Goal: Task Accomplishment & Management: Complete application form

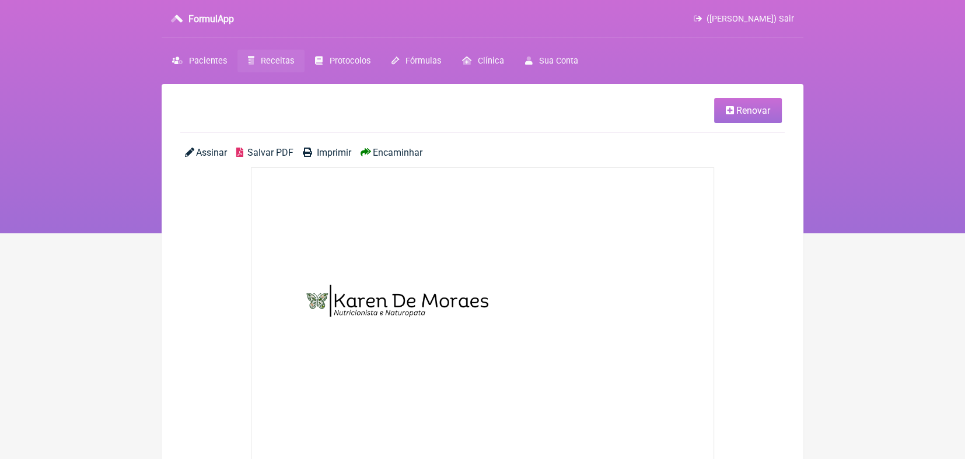
click at [273, 59] on span "Receitas" at bounding box center [277, 61] width 33 height 10
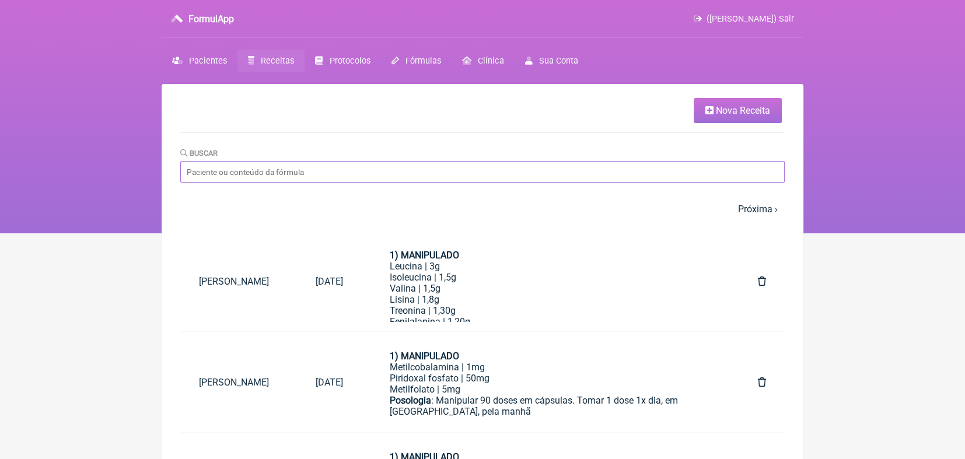
click at [294, 177] on input "Buscar" at bounding box center [482, 172] width 605 height 22
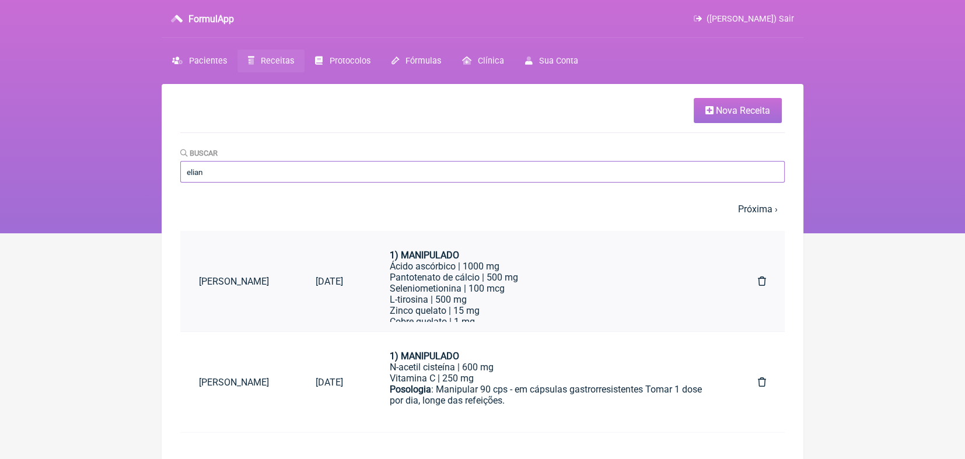
type input "elian"
click at [241, 282] on link "[PERSON_NAME]" at bounding box center [238, 282] width 117 height 30
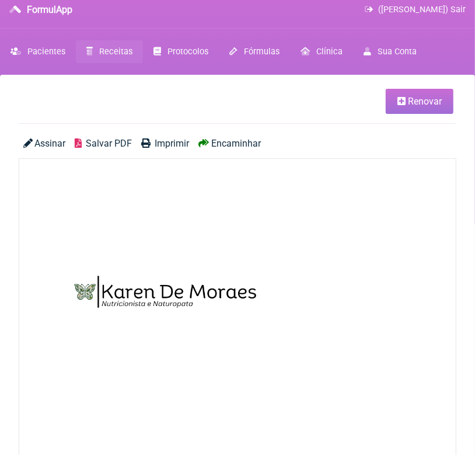
scroll to position [9, 0]
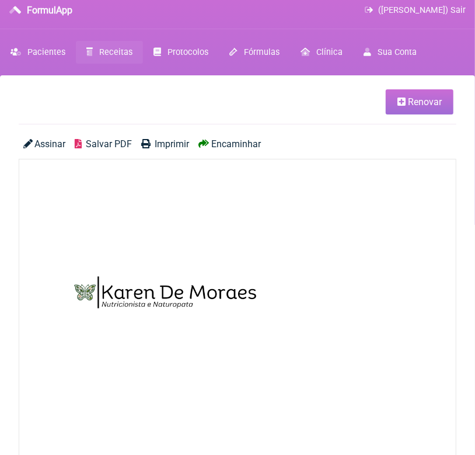
click at [115, 142] on span "Salvar PDF" at bounding box center [109, 143] width 46 height 11
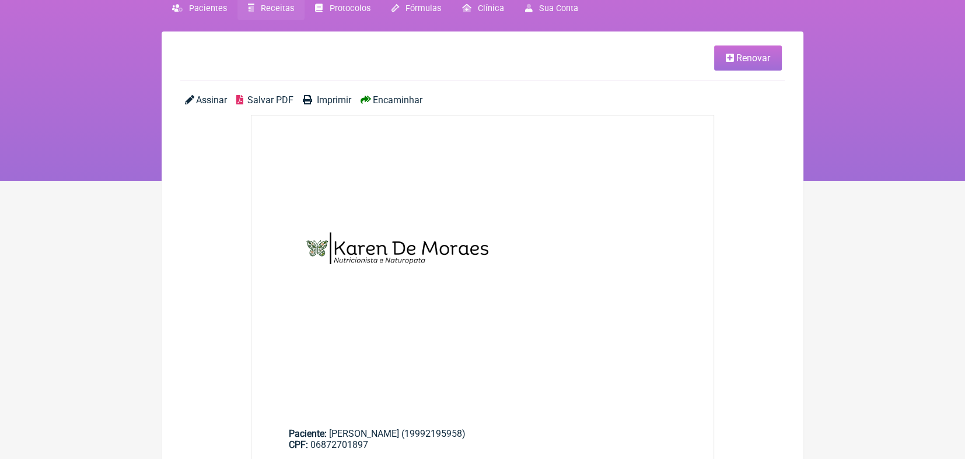
scroll to position [50, 0]
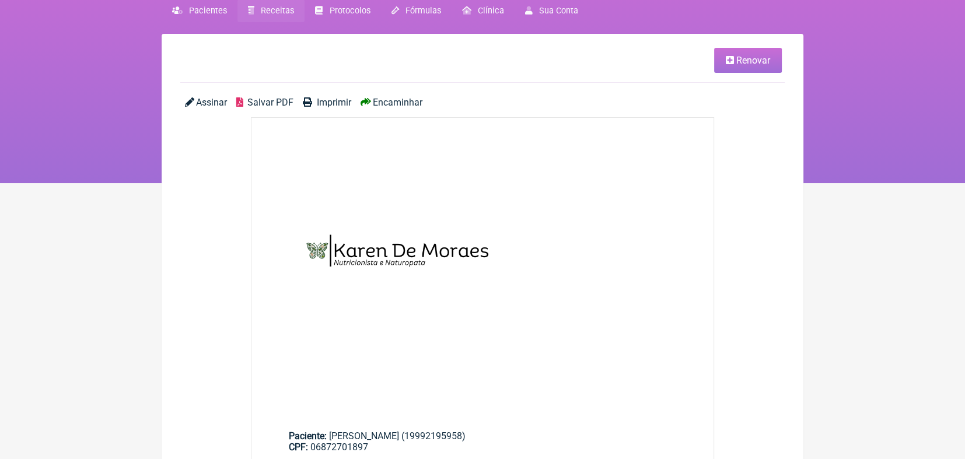
click at [277, 7] on span "Receitas" at bounding box center [277, 11] width 33 height 10
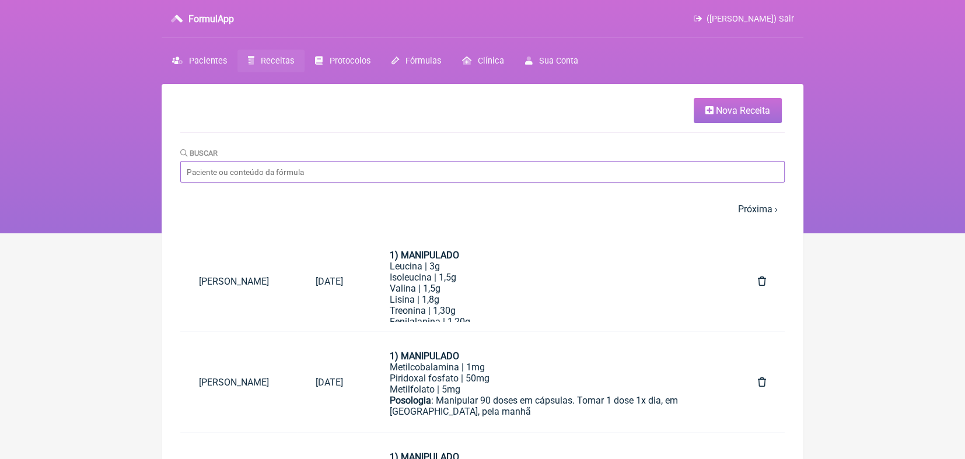
click at [276, 169] on input "Buscar" at bounding box center [482, 172] width 605 height 22
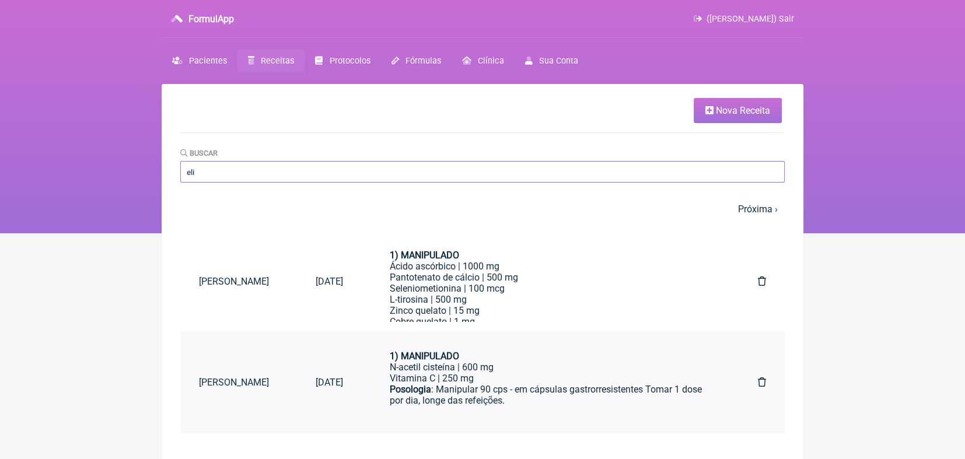
type input "eli"
click at [230, 380] on link "[PERSON_NAME]" at bounding box center [238, 383] width 117 height 30
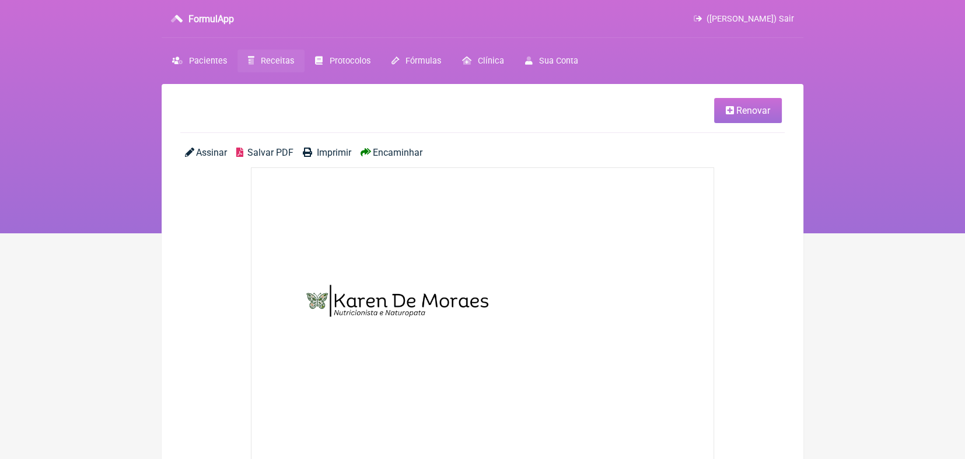
click at [261, 151] on span "Salvar PDF" at bounding box center [270, 152] width 46 height 11
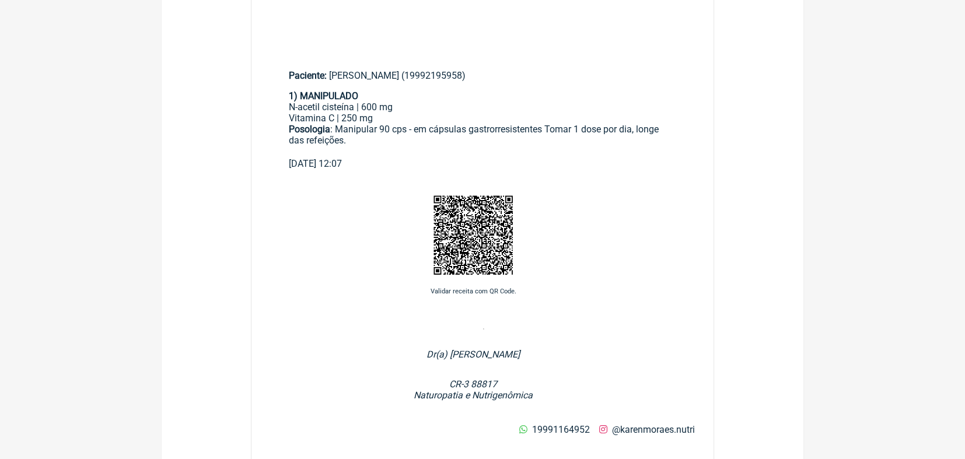
scroll to position [496, 0]
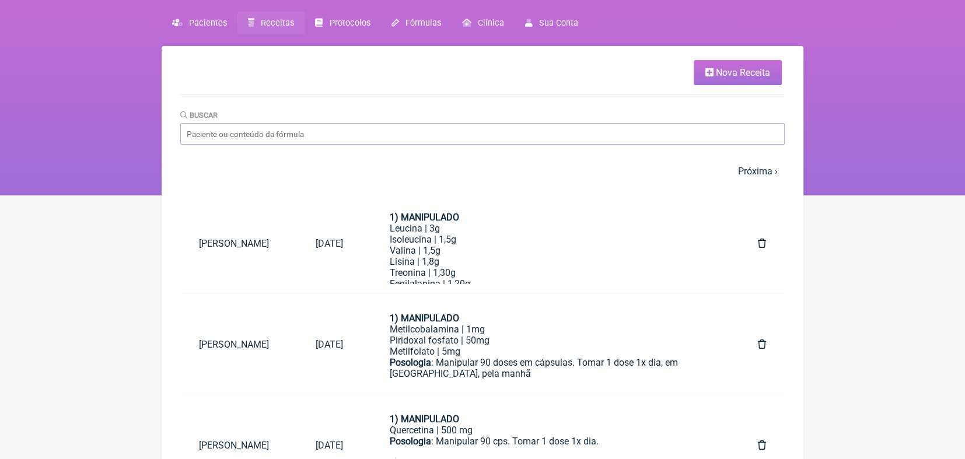
scroll to position [39, 0]
click at [258, 127] on input "Buscar" at bounding box center [482, 134] width 605 height 22
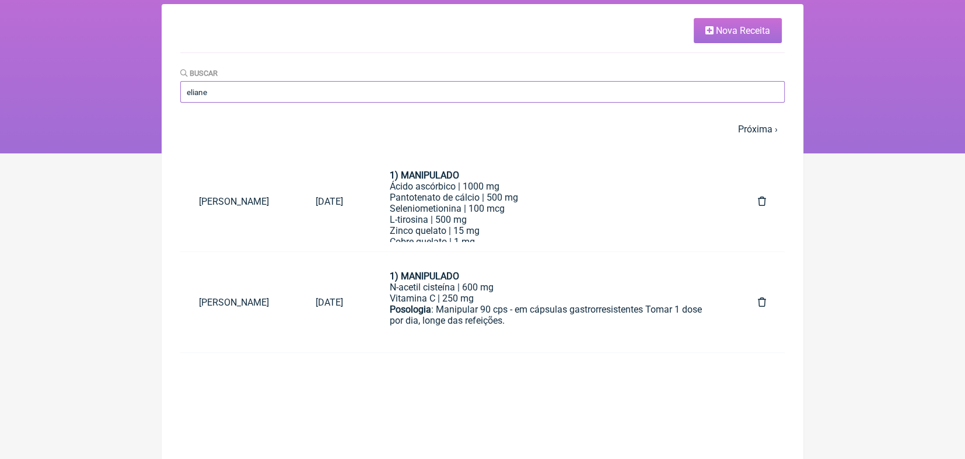
scroll to position [84, 0]
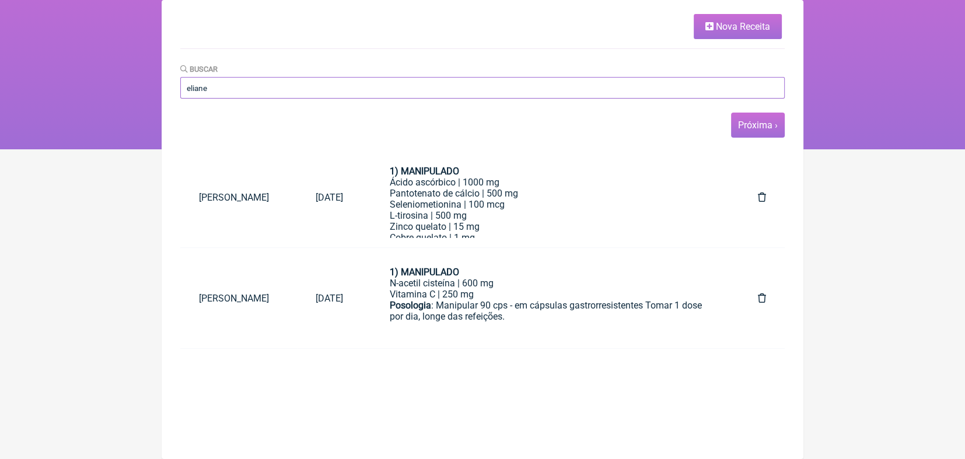
type input "eliane"
click at [759, 128] on link "Próxima ›" at bounding box center [758, 125] width 40 height 11
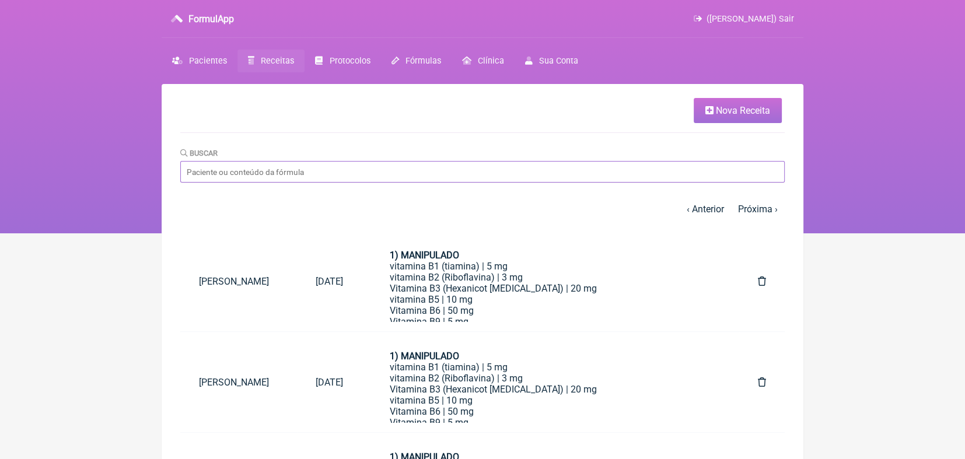
click at [693, 172] on input "Buscar" at bounding box center [482, 172] width 605 height 22
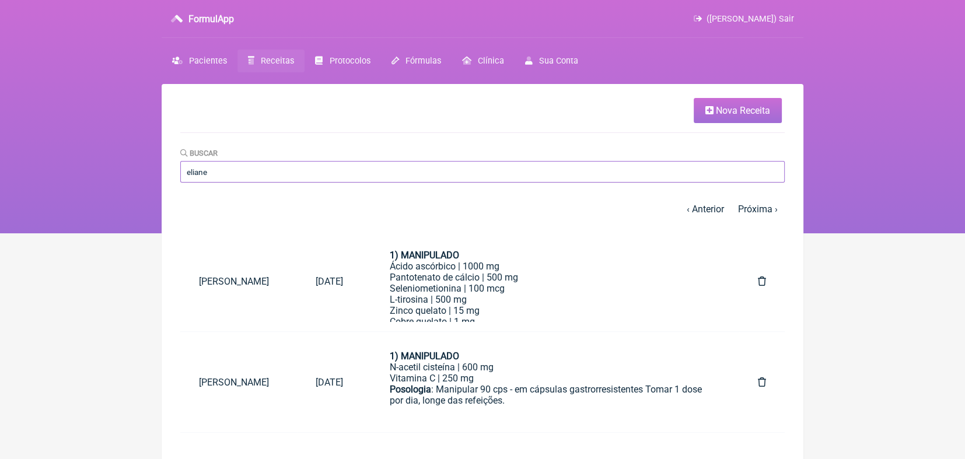
type input "eliane"
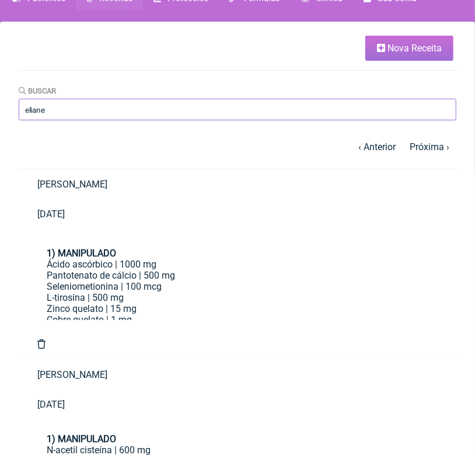
scroll to position [64, 0]
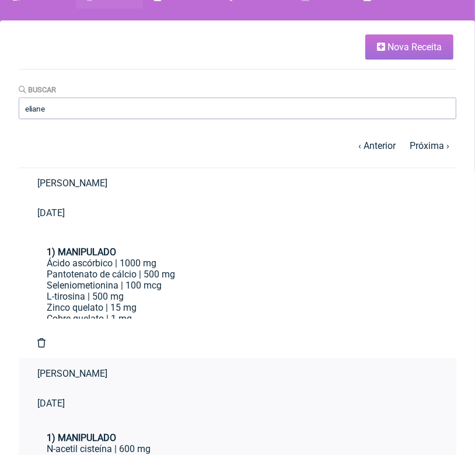
click at [55, 358] on link "[PERSON_NAME]" at bounding box center [238, 373] width 438 height 30
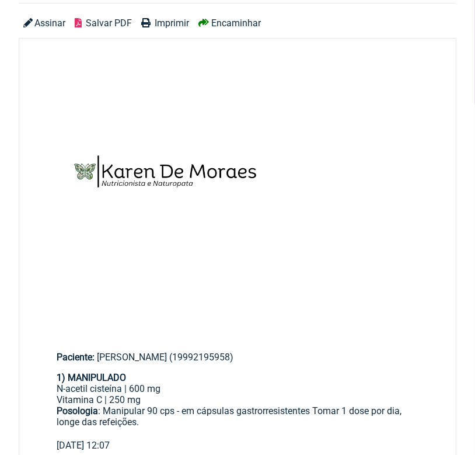
scroll to position [73, 0]
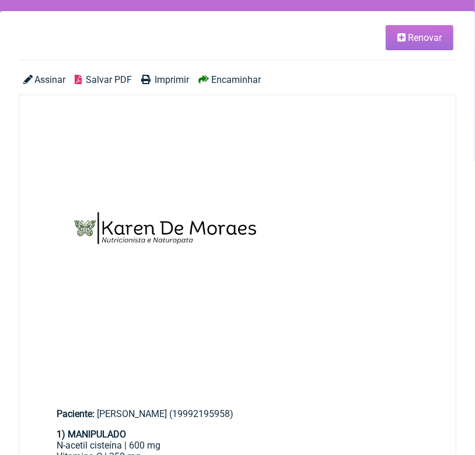
scroll to position [64, 0]
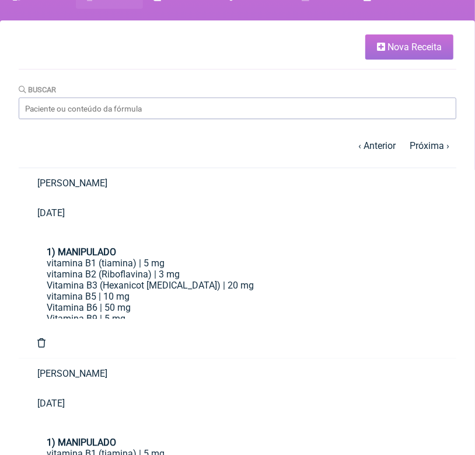
scroll to position [84, 0]
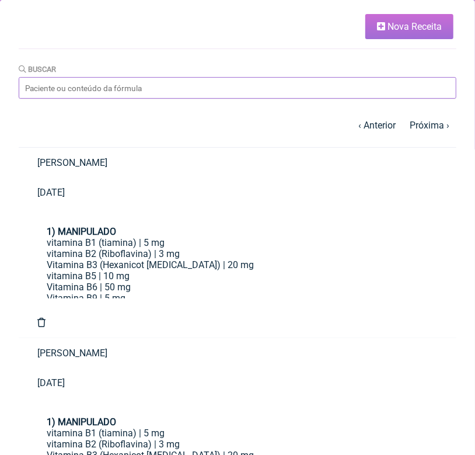
click at [140, 87] on input "Buscar" at bounding box center [238, 88] width 438 height 22
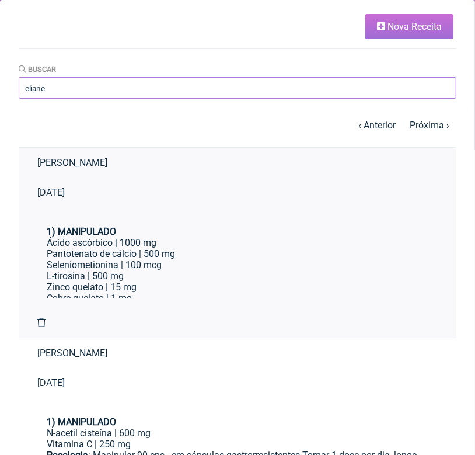
type input "eliane"
click at [50, 177] on link "[PERSON_NAME]" at bounding box center [238, 163] width 438 height 30
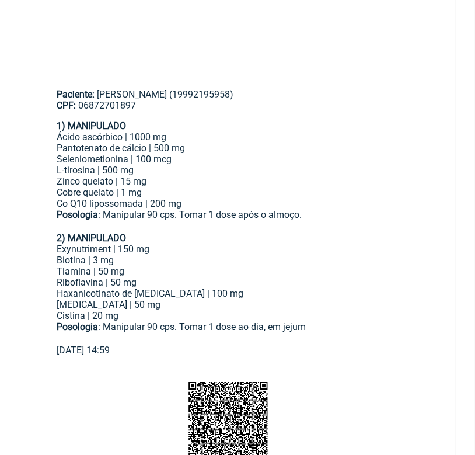
scroll to position [394, 0]
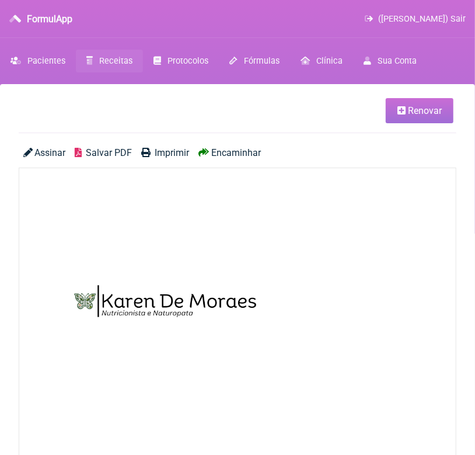
click at [121, 59] on span "Receitas" at bounding box center [115, 61] width 33 height 10
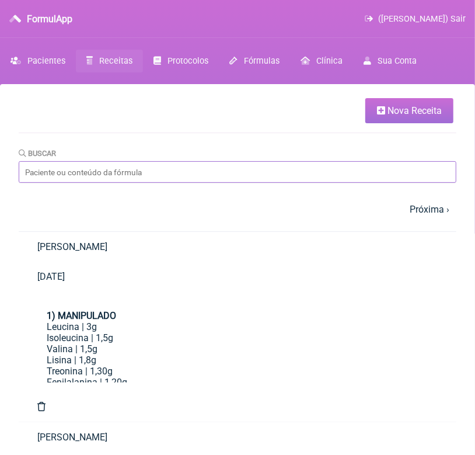
click at [129, 177] on input "Buscar" at bounding box center [238, 172] width 438 height 22
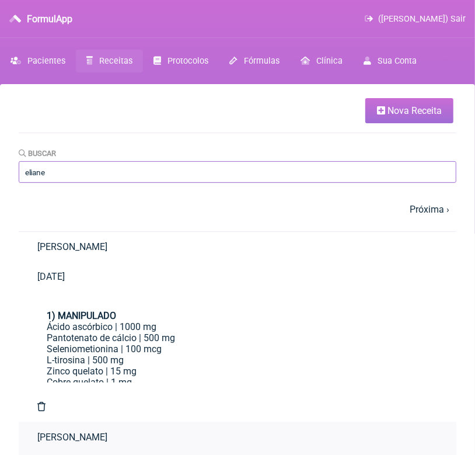
type input "eliane"
click at [125, 58] on span "Receitas" at bounding box center [115, 61] width 33 height 10
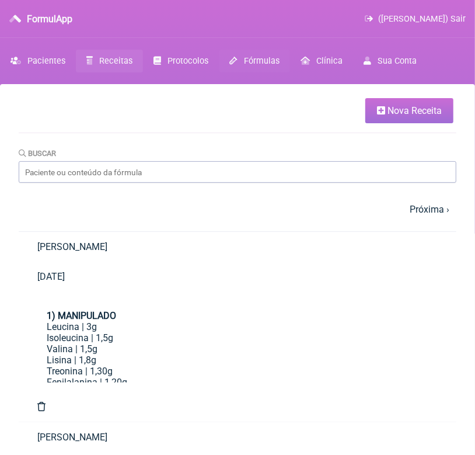
click at [261, 61] on span "Fórmulas" at bounding box center [262, 61] width 36 height 10
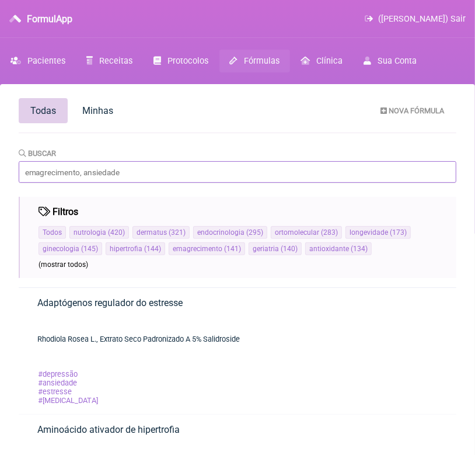
click at [195, 167] on input "Buscar" at bounding box center [238, 172] width 438 height 22
type input "tintura digestiva"
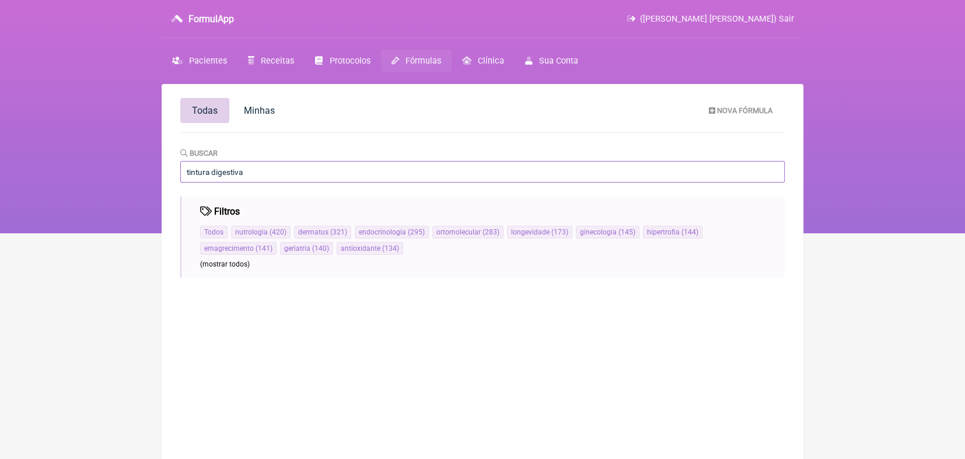
click at [279, 171] on input "tintura digestiva" at bounding box center [482, 172] width 605 height 22
type input "t"
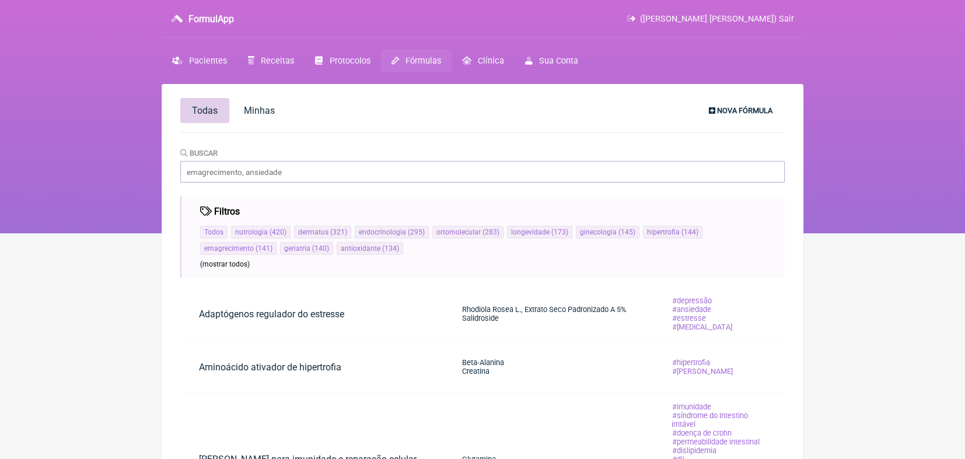
click at [474, 109] on span "Nova Fórmula" at bounding box center [744, 110] width 55 height 9
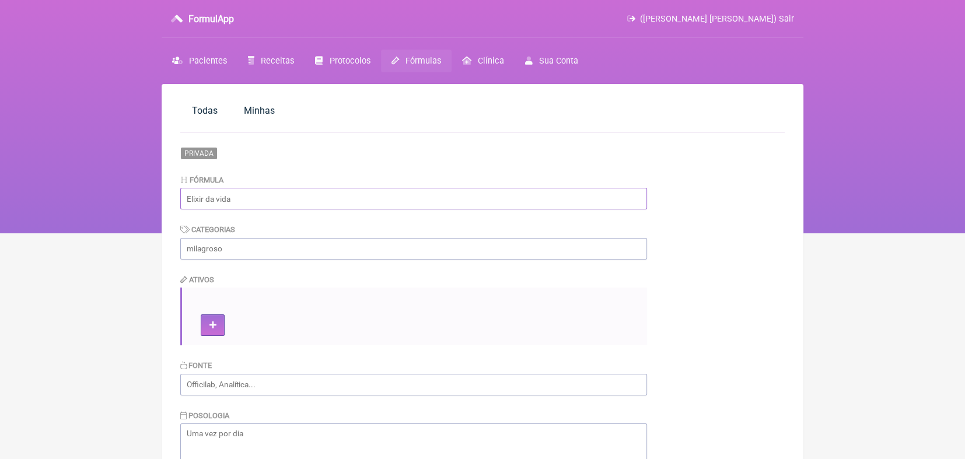
click at [246, 200] on input "text" at bounding box center [413, 199] width 467 height 22
type input "t"
type input "D"
type input "Digestão"
click at [233, 248] on input "text" at bounding box center [413, 249] width 467 height 22
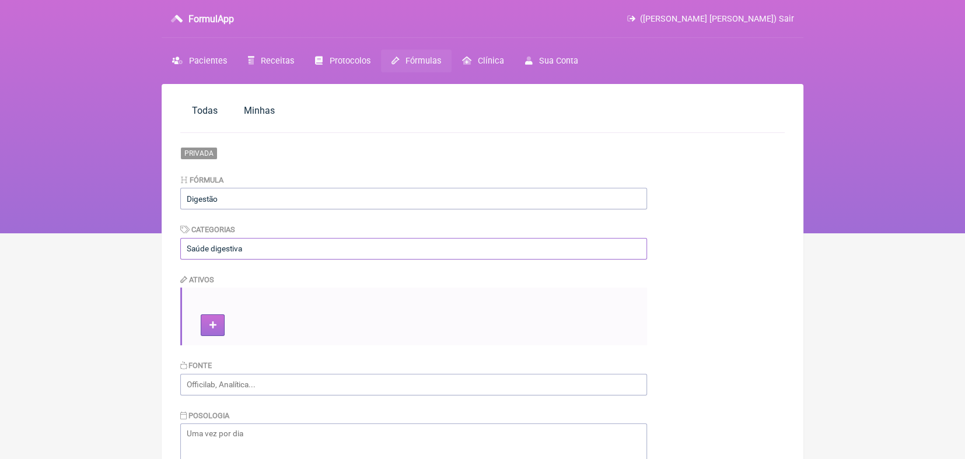
type input "Saúde digestiva"
click at [213, 327] on icon at bounding box center [212, 326] width 7 height 8
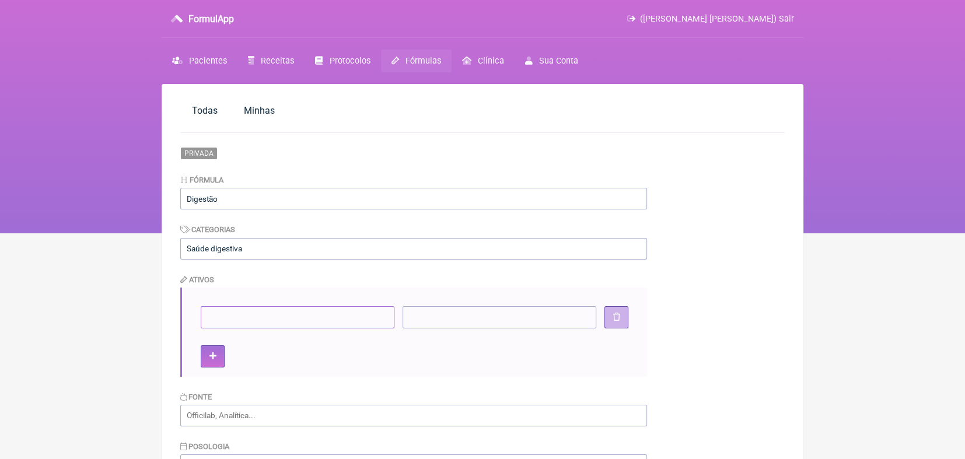
click at [214, 315] on input"] at bounding box center [298, 317] width 194 height 22
drag, startPoint x: 223, startPoint y: 316, endPoint x: 195, endPoint y: 316, distance: 27.4
click at [195, 316] on div "33% Alcaçuz" at bounding box center [413, 332] width 467 height 89
type input"] "Alcaçuz"
click at [438, 323] on input"] at bounding box center [500, 317] width 194 height 22
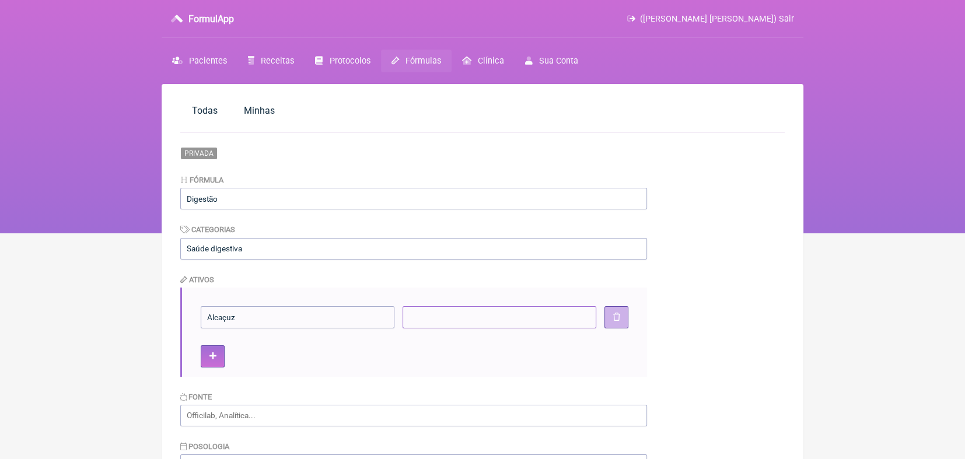
paste input"] "33%"
type input"] "33%"
click at [210, 358] on icon at bounding box center [212, 356] width 7 height 8
click at [211, 385] on icon at bounding box center [212, 387] width 7 height 8
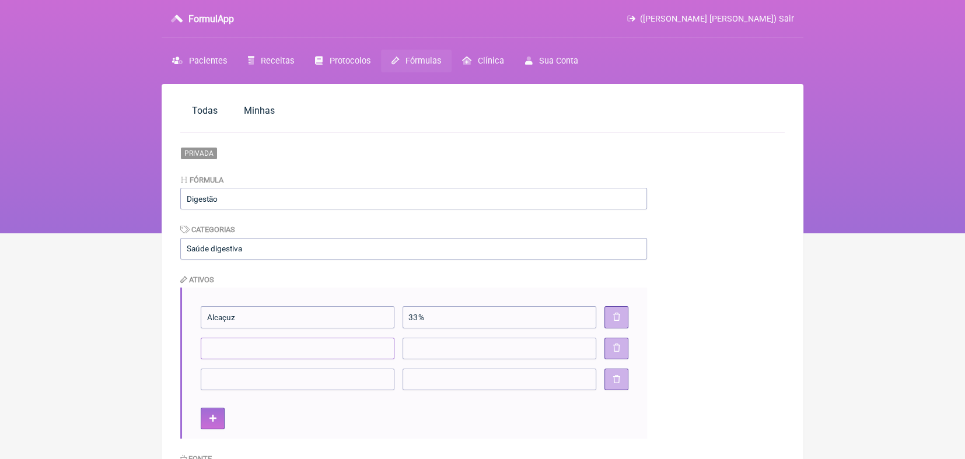
click at [214, 349] on input"] at bounding box center [298, 349] width 194 height 22
type input"] "Anis Estrelado"
type input"] "33%"
click at [354, 379] on input"] at bounding box center [298, 380] width 194 height 22
type input"] "Hortelã"
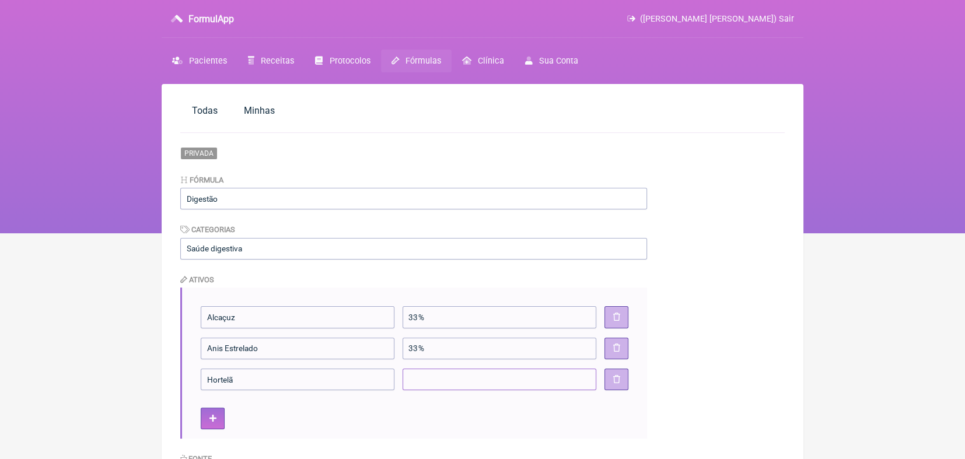
click at [425, 380] on input"] at bounding box center [500, 380] width 194 height 22
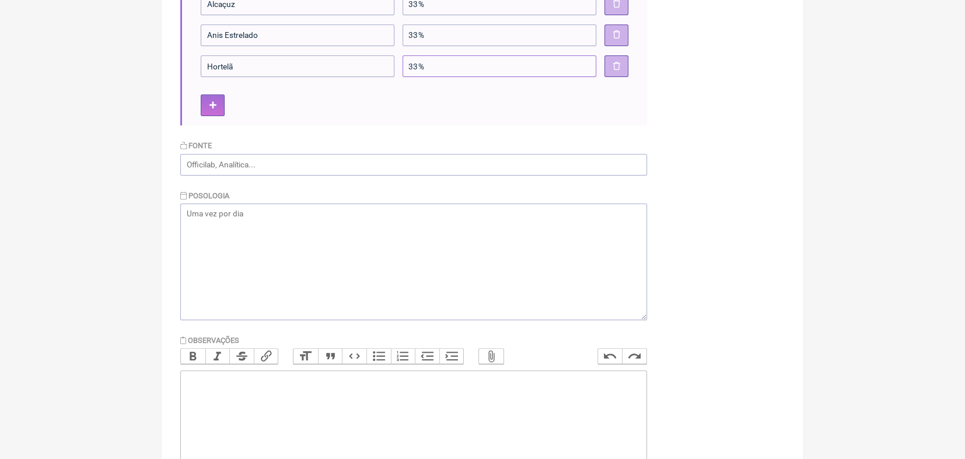
scroll to position [316, 0]
type input"] "33%"
click at [403, 212] on textarea at bounding box center [413, 259] width 467 height 117
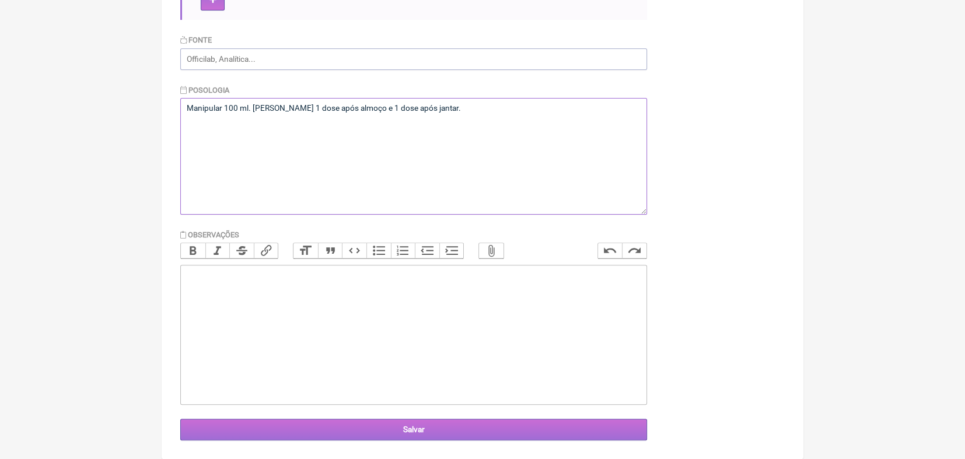
type textarea "Manipular 100 ml. Tomar 1 dose após almoço e 1 dose após jantar."
click at [420, 429] on input "Salvar" at bounding box center [413, 430] width 467 height 22
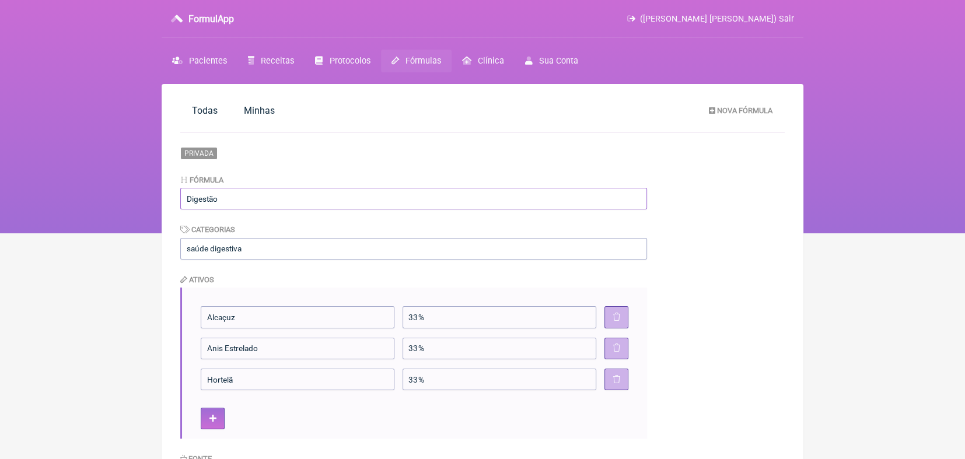
click at [302, 191] on input "Digestão" at bounding box center [413, 199] width 467 height 22
type input "D"
type input "Vitamina D3"
click button at bounding box center [617, 317] width 24 height 22
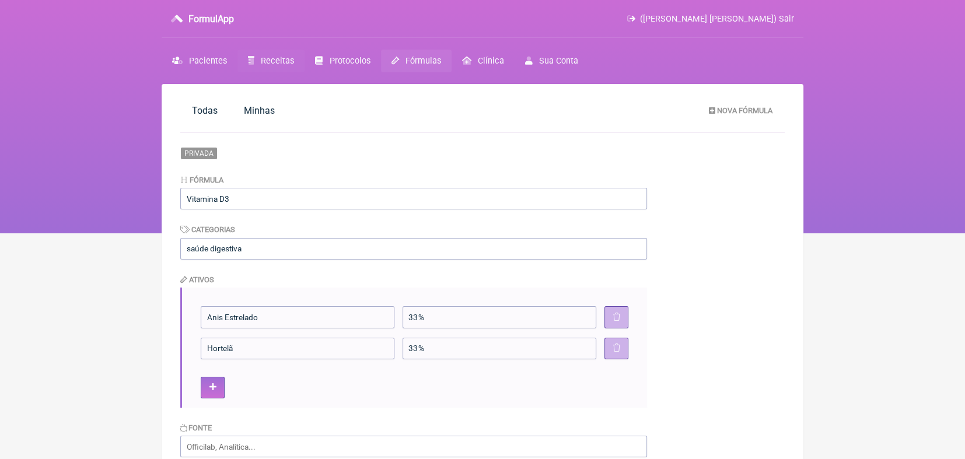
click at [267, 57] on span "Receitas" at bounding box center [277, 61] width 33 height 10
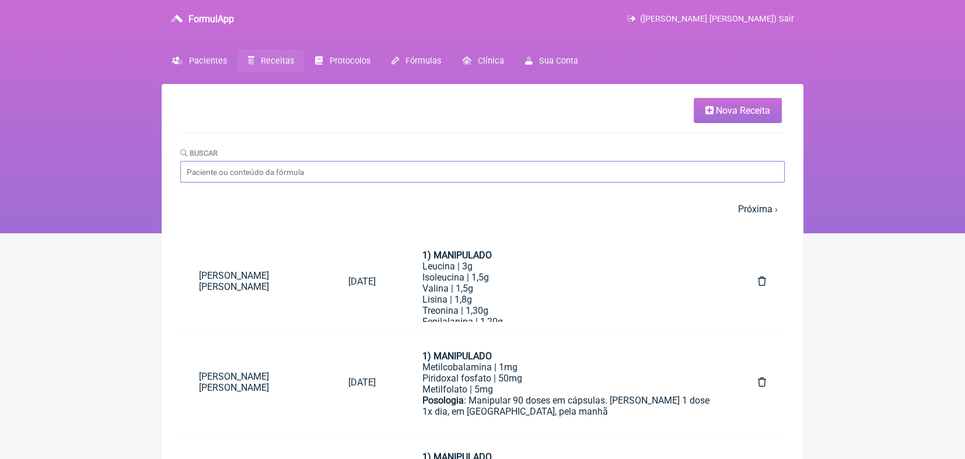
click at [244, 171] on input "Buscar" at bounding box center [482, 172] width 605 height 22
click at [427, 58] on span "Fórmulas" at bounding box center [424, 61] width 36 height 10
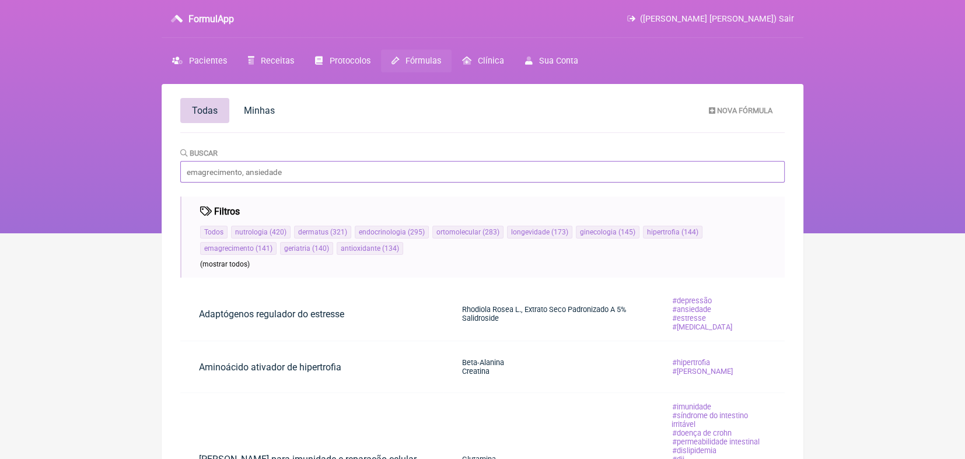
click at [270, 171] on input "Buscar" at bounding box center [482, 172] width 605 height 22
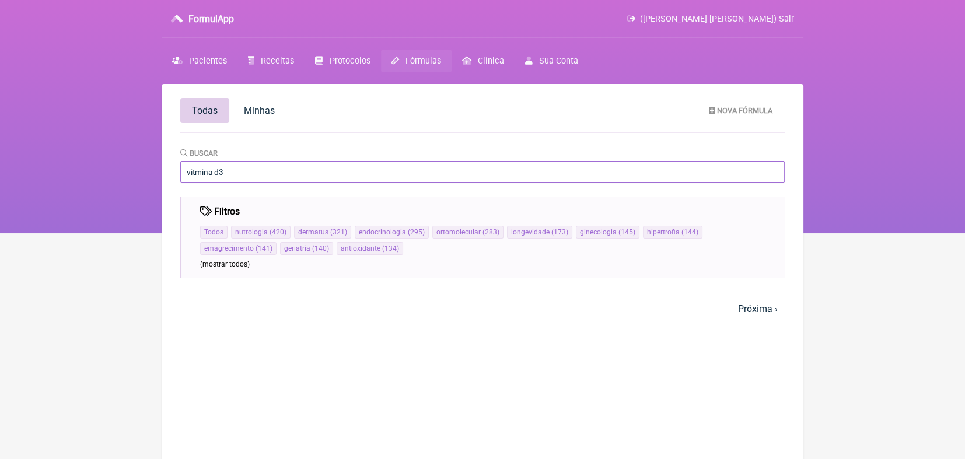
type input "vitmina d3"
click at [358, 61] on span "Protocolos" at bounding box center [350, 61] width 41 height 10
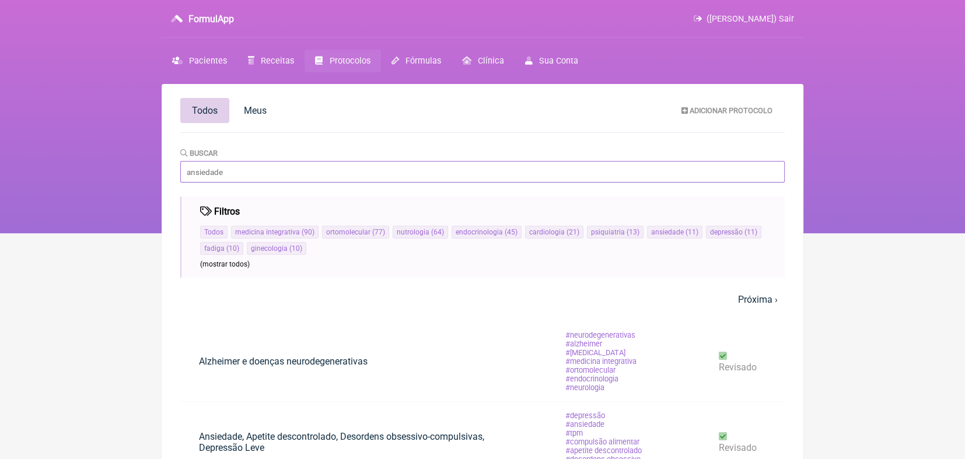
click at [265, 169] on input "Buscar" at bounding box center [482, 172] width 605 height 22
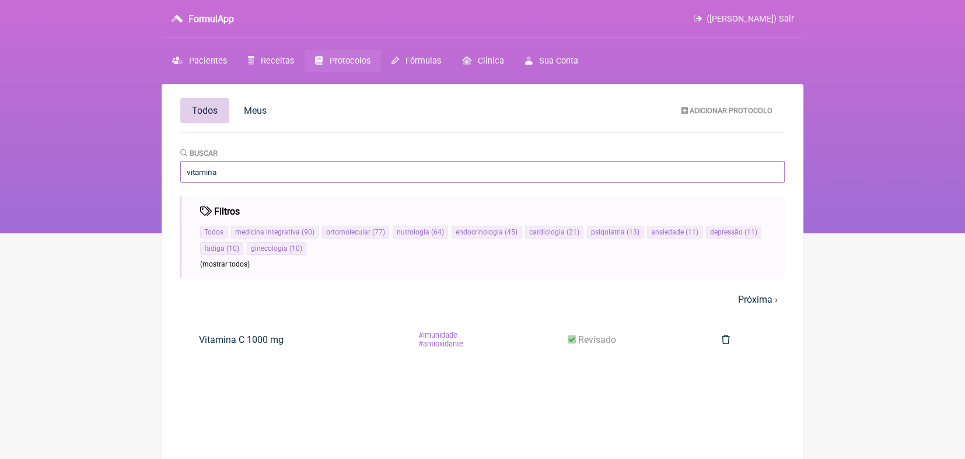
type input "Vitamina D3"
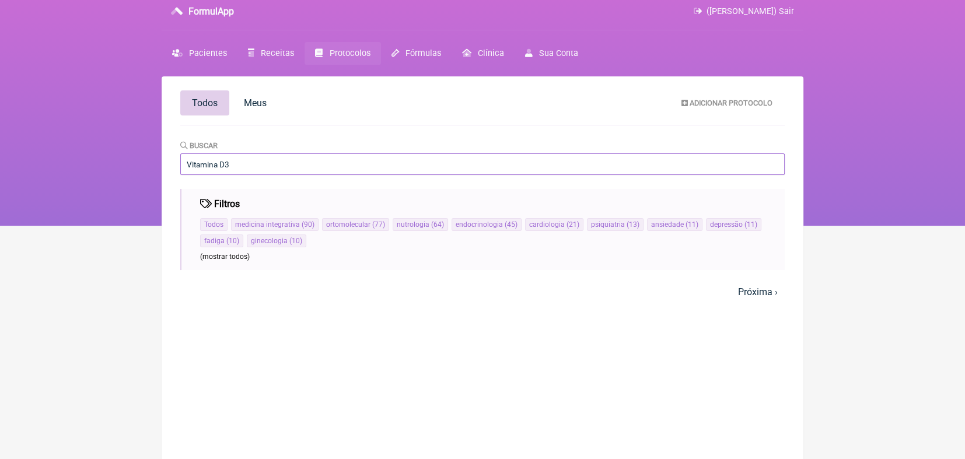
scroll to position [7, 0]
click at [271, 49] on span "Receitas" at bounding box center [277, 54] width 33 height 10
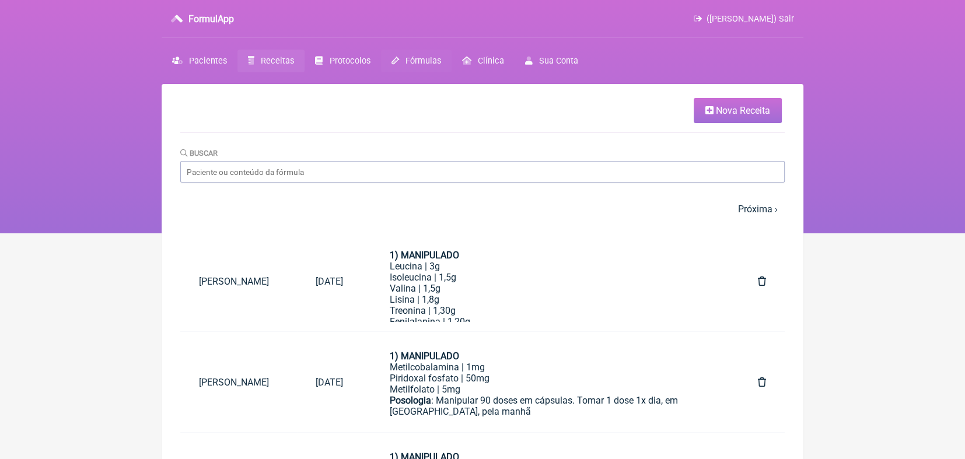
click at [425, 58] on span "Fórmulas" at bounding box center [424, 61] width 36 height 10
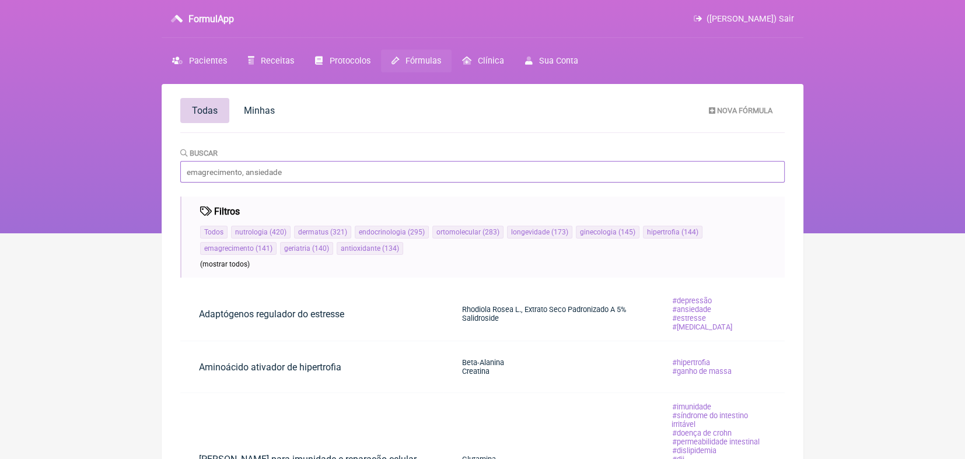
click at [332, 173] on input "Buscar" at bounding box center [482, 172] width 605 height 22
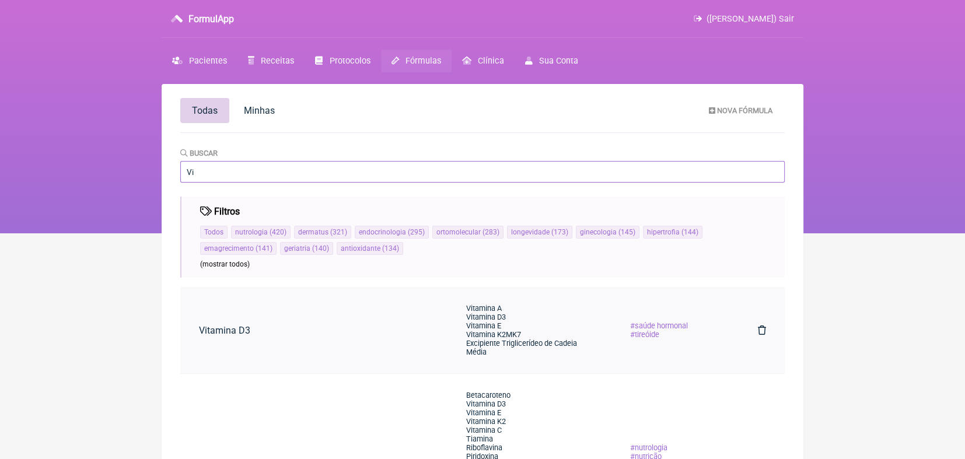
type input "V"
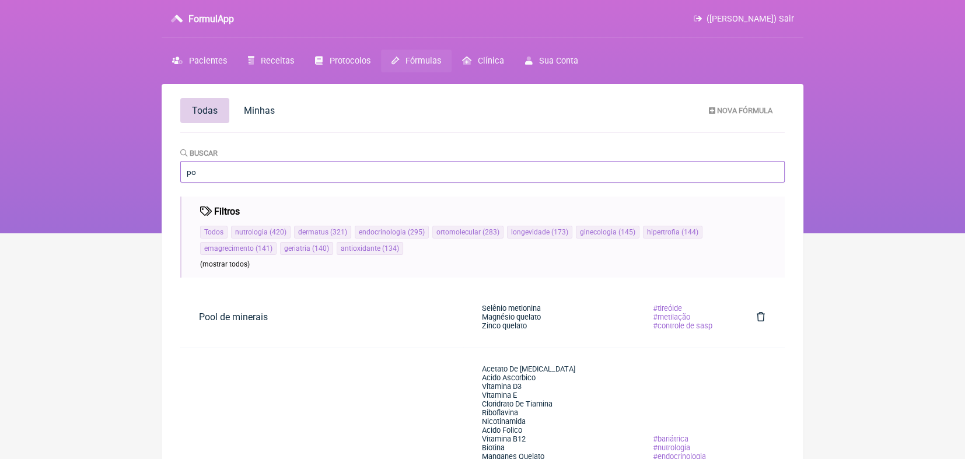
type input "p"
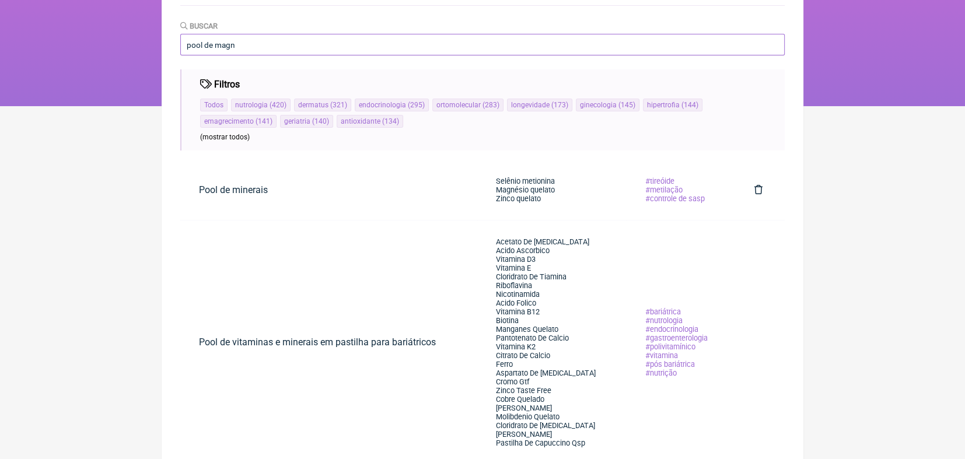
scroll to position [123, 0]
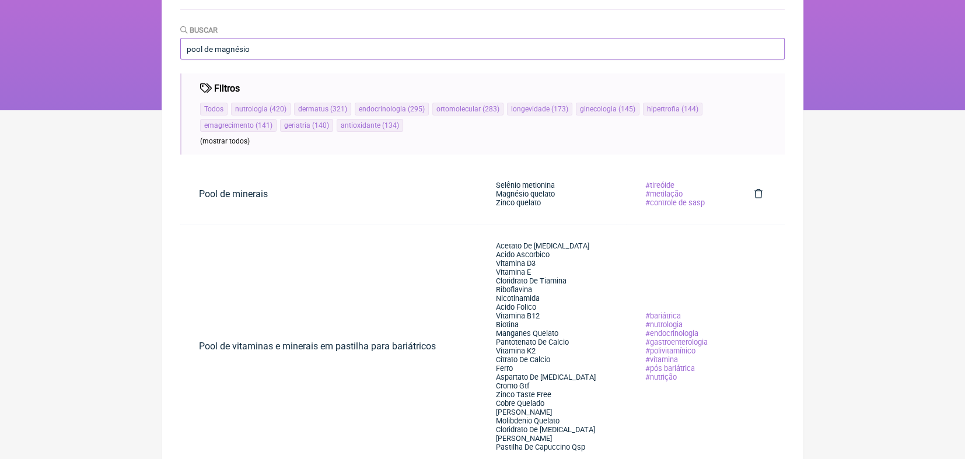
type input "pool de magnésio"
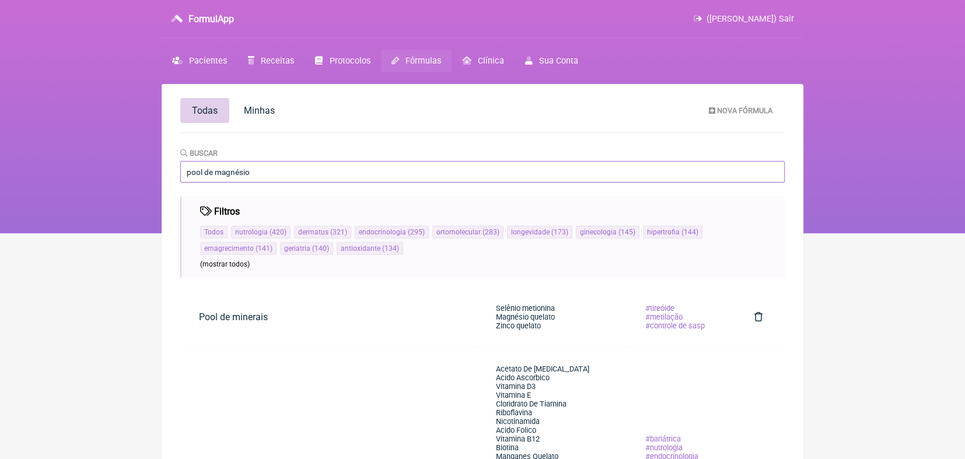
click at [217, 173] on input "pool de magnésio" at bounding box center [482, 172] width 605 height 22
type input "magnésio"
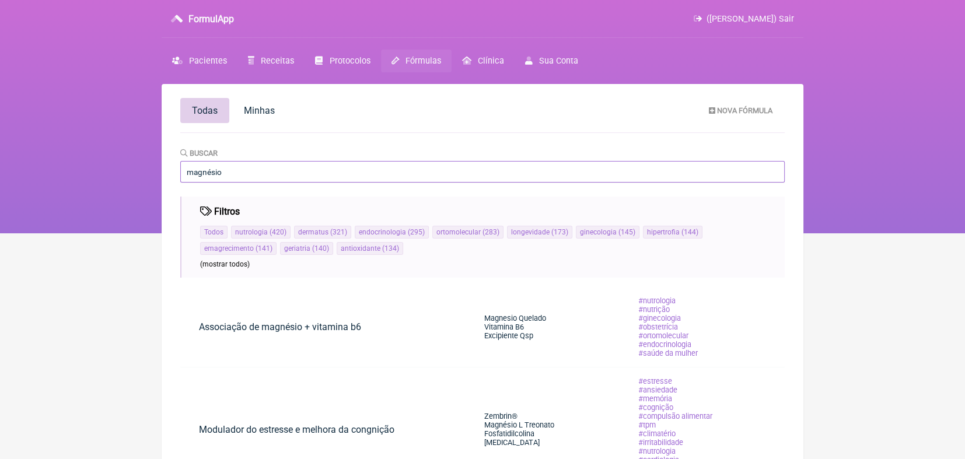
click at [302, 169] on input "magnésio" at bounding box center [482, 172] width 605 height 22
type input "m"
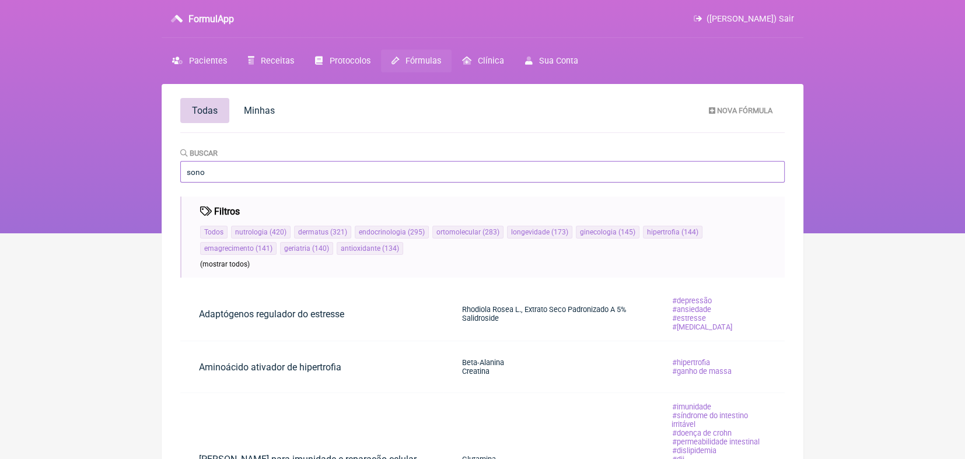
type input "sono"
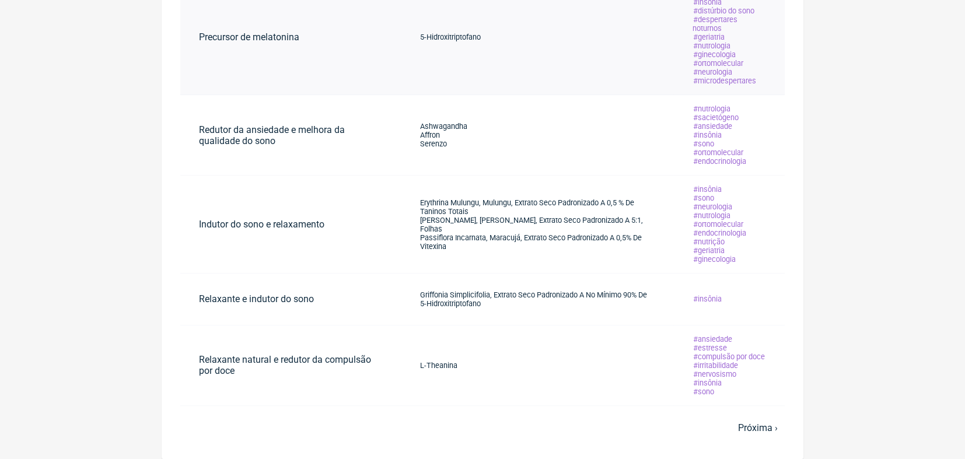
scroll to position [596, 0]
click at [740, 428] on link "Próxima ›" at bounding box center [758, 427] width 40 height 11
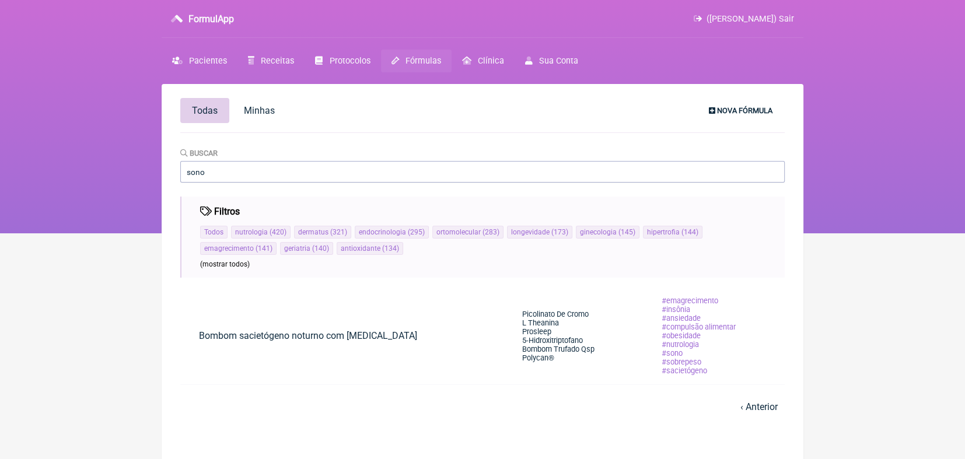
click at [734, 108] on span "Nova Fórmula" at bounding box center [744, 110] width 55 height 9
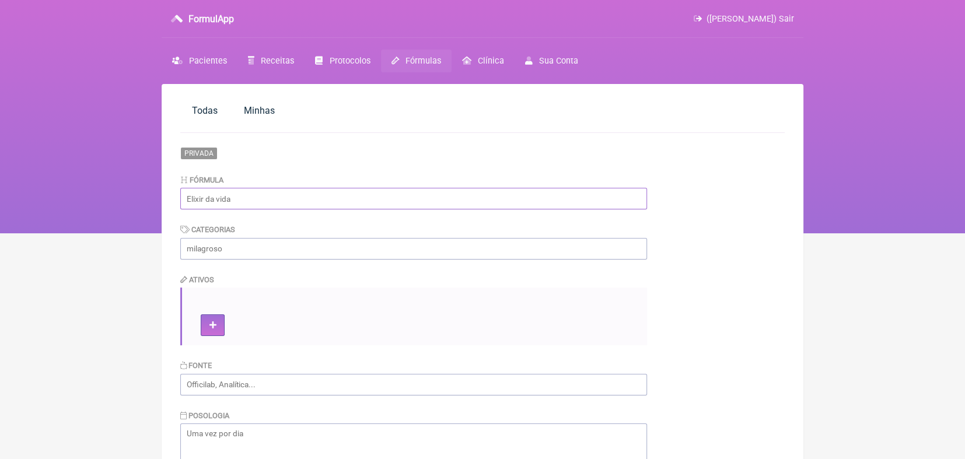
click at [190, 203] on input "text" at bounding box center [413, 199] width 467 height 22
type input "Pool de magnésio"
click at [209, 249] on input "text" at bounding box center [413, 249] width 467 height 22
type input "Sono e Relaxante"
click at [216, 324] on button at bounding box center [213, 326] width 24 height 22
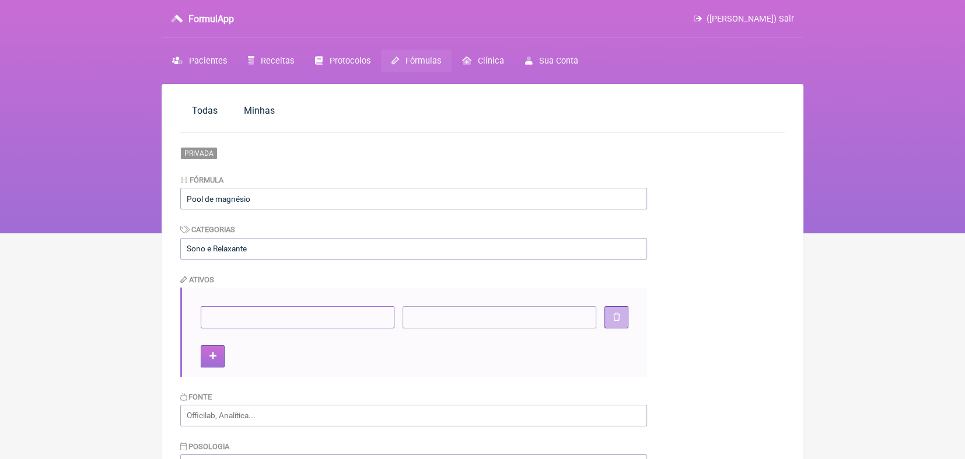
click at [216, 324] on input"] at bounding box center [298, 317] width 194 height 22
click at [210, 359] on icon at bounding box center [212, 356] width 7 height 8
click at [210, 386] on icon at bounding box center [212, 387] width 7 height 8
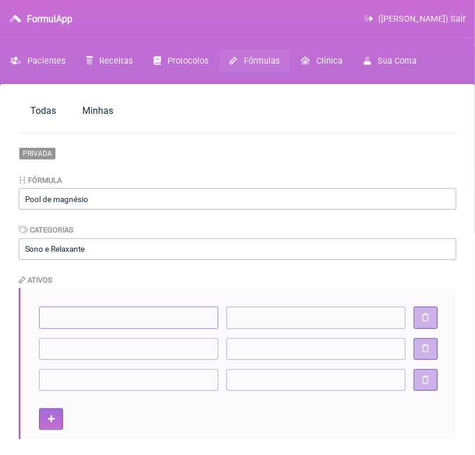
click at [174, 319] on input"] at bounding box center [128, 317] width 179 height 22
type input"] "Magnésio dimalato"
type input"] "200 mg"
click at [151, 347] on input"] at bounding box center [128, 349] width 179 height 22
type input"] "Magnésio glicina"
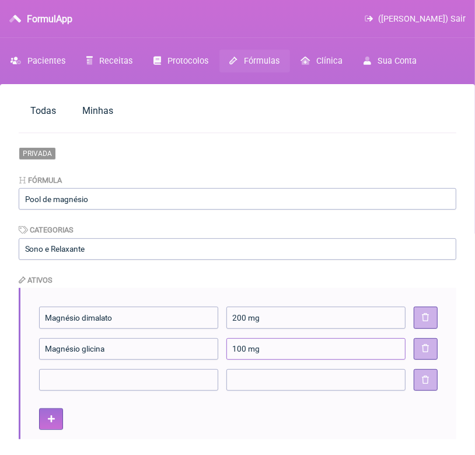
type input"] "100 mg"
click at [135, 373] on input"] at bounding box center [128, 380] width 179 height 22
type input"] "Magnésio treonato"
type input"] "100 mg"
click at [57, 419] on button at bounding box center [51, 419] width 24 height 22
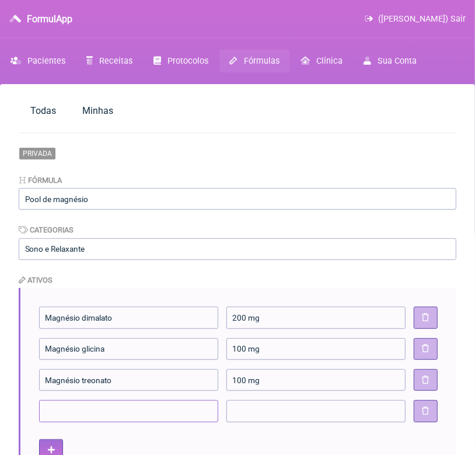
click at [60, 412] on input"] at bounding box center [128, 411] width 179 height 22
type input"] "Taurato de Magnésio"
type input"] "100 mg"
click at [57, 447] on button at bounding box center [51, 450] width 24 height 22
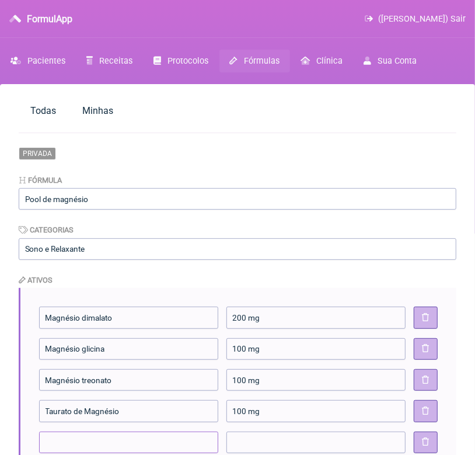
click at [57, 447] on input"] at bounding box center [128, 442] width 179 height 22
type input"] "Magnésio inositol"
click at [240, 442] on input"] at bounding box center [315, 442] width 179 height 22
type input"] "250 mg"
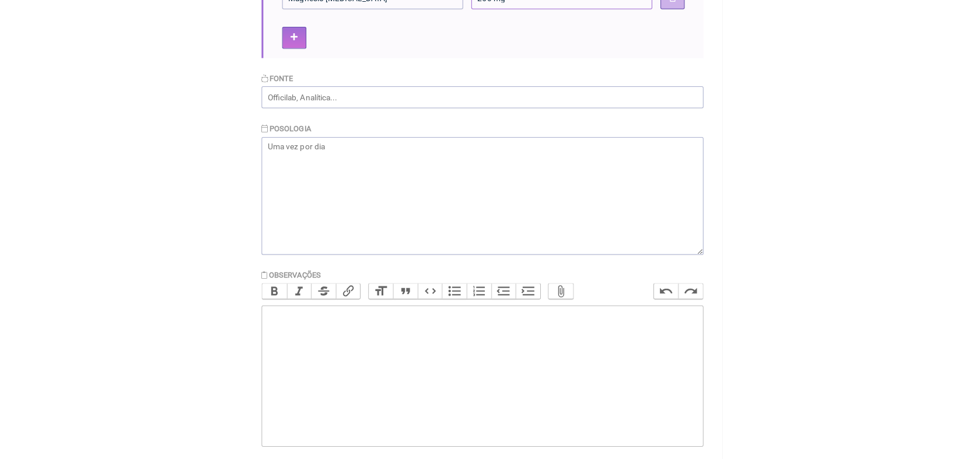
scroll to position [444, 0]
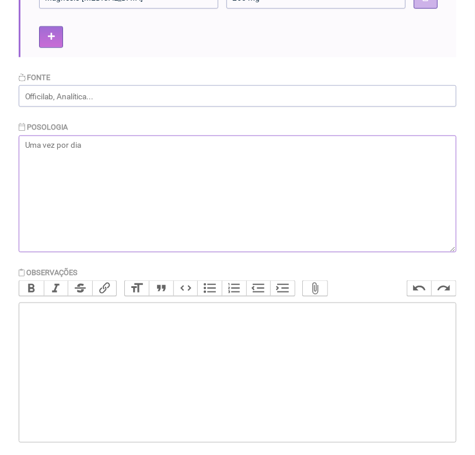
click at [173, 144] on textarea at bounding box center [238, 193] width 438 height 117
paste textarea "Tomar 1 dose 1 hora antes de dormir."
type textarea "Manipular 60 doses. Tomar 1 dose 1 hora antes de dormir."
click at [93, 145] on textarea "Manipular 60 doses. Tomar 1 dose 1 hora antes de dormir." at bounding box center [238, 193] width 438 height 117
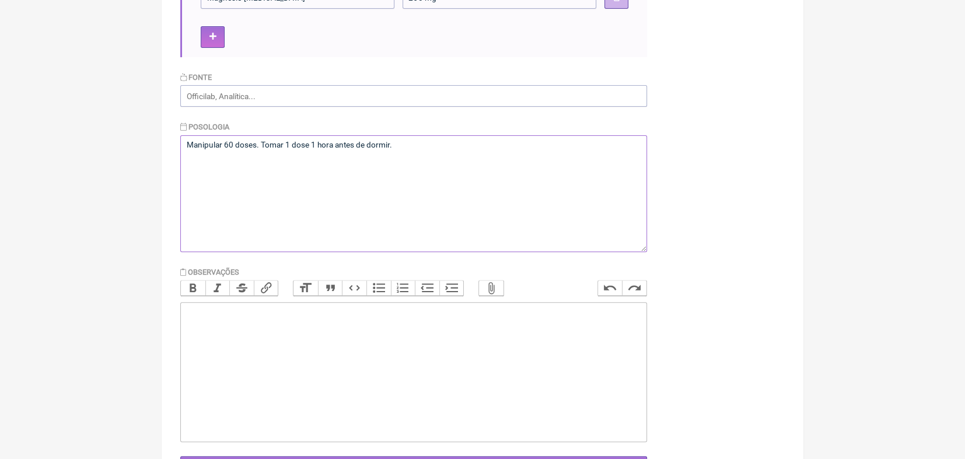
scroll to position [482, 0]
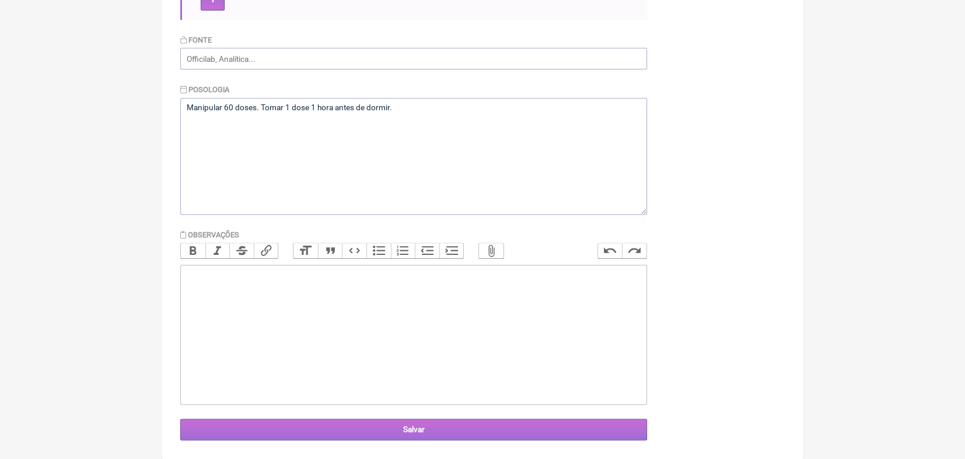
click at [413, 426] on input "Salvar" at bounding box center [413, 430] width 467 height 22
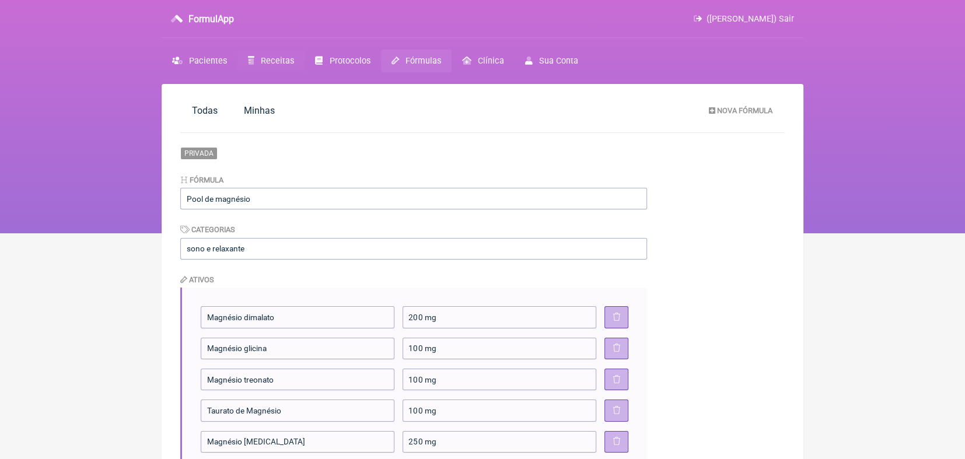
click at [281, 59] on span "Receitas" at bounding box center [277, 61] width 33 height 10
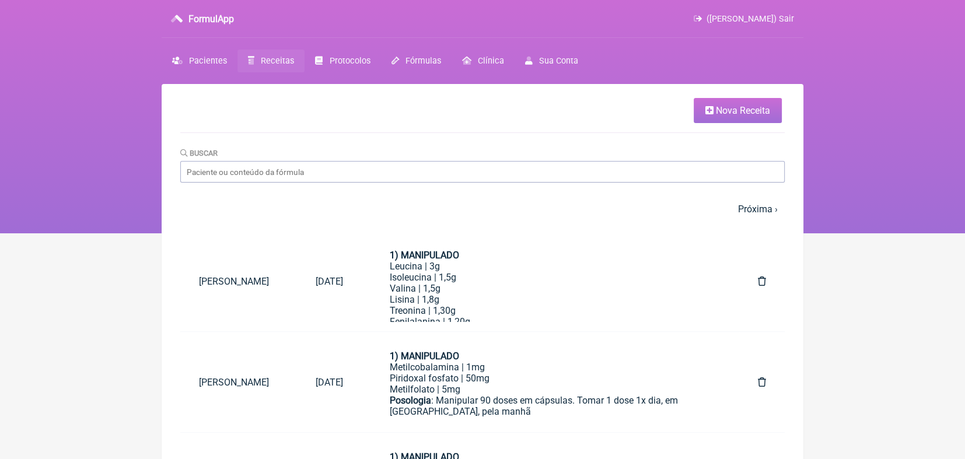
click at [754, 111] on span "Nova Receita" at bounding box center [743, 110] width 54 height 11
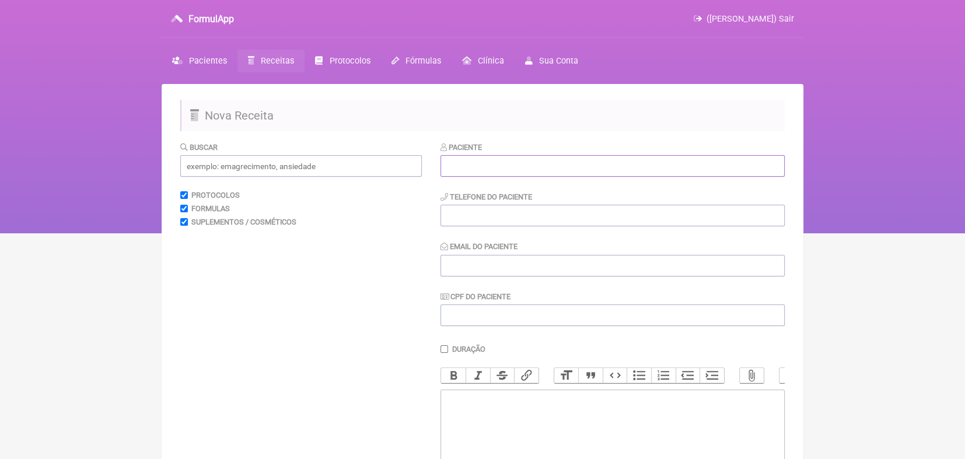
click at [463, 161] on input "text" at bounding box center [613, 166] width 344 height 22
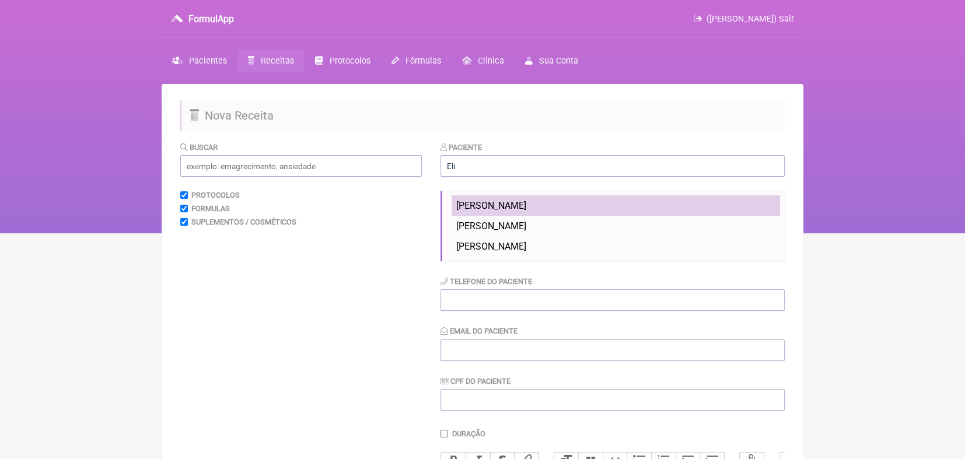
click at [463, 204] on span "[PERSON_NAME]" at bounding box center [491, 205] width 70 height 11
type input "[PERSON_NAME]"
type input "19992195958"
type input "[PERSON_NAME][EMAIL_ADDRESS][DOMAIN_NAME]"
type input "06872701897"
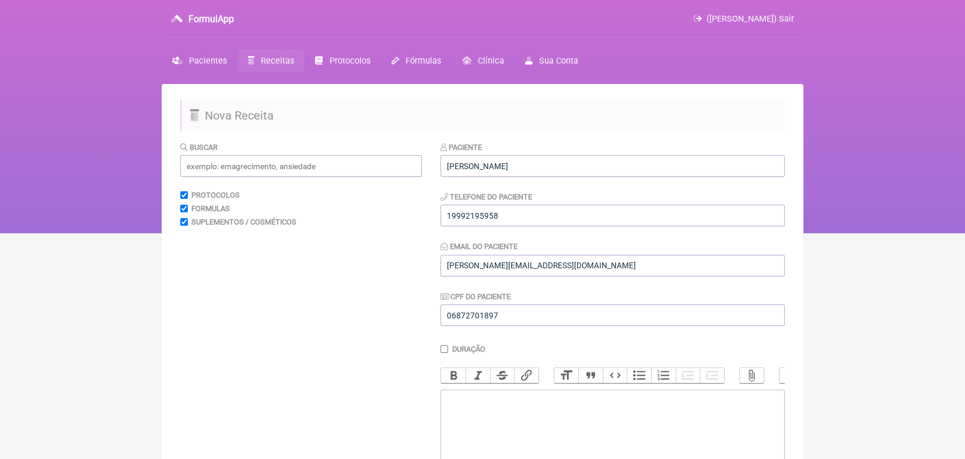
click at [457, 408] on trix-editor at bounding box center [613, 460] width 344 height 140
click at [233, 165] on input "text" at bounding box center [301, 166] width 242 height 22
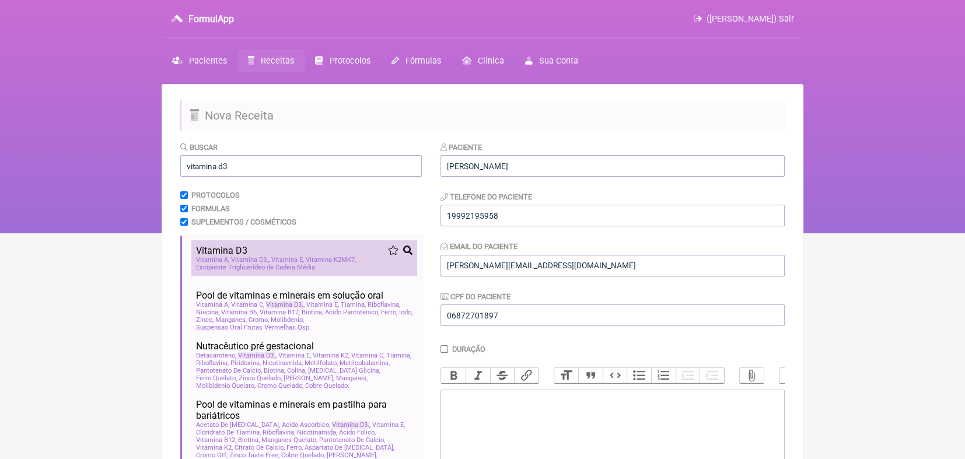
click at [310, 263] on span "Vitamina K2MK7" at bounding box center [331, 260] width 50 height 8
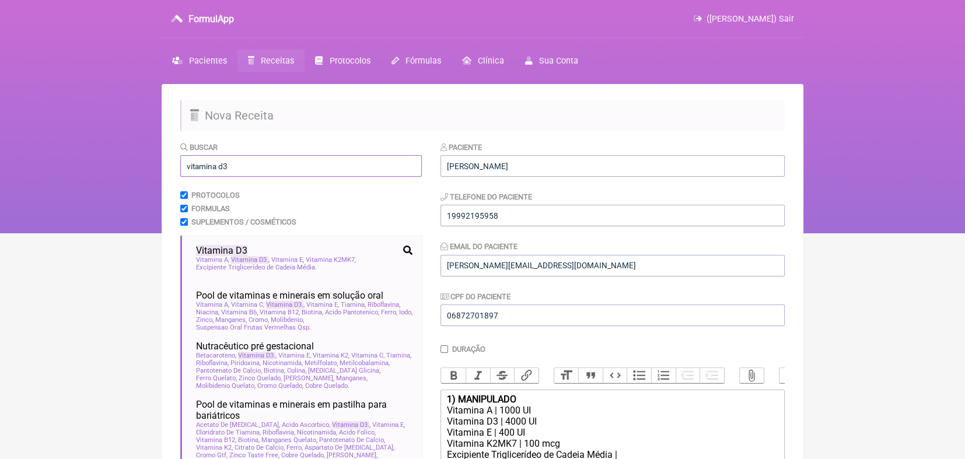
click at [299, 162] on input "vitamina d3" at bounding box center [301, 166] width 242 height 22
type input "v"
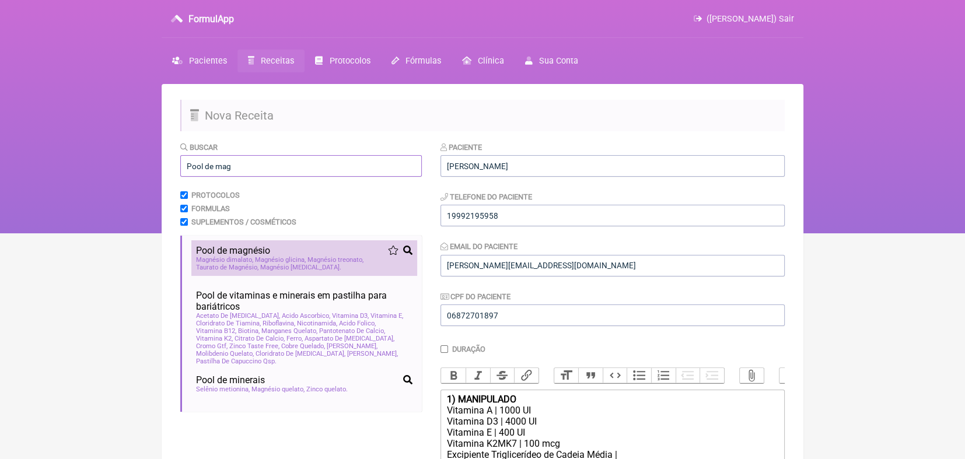
type input "Pool de mag"
click at [257, 254] on span "Pool de mag nésio" at bounding box center [233, 250] width 74 height 11
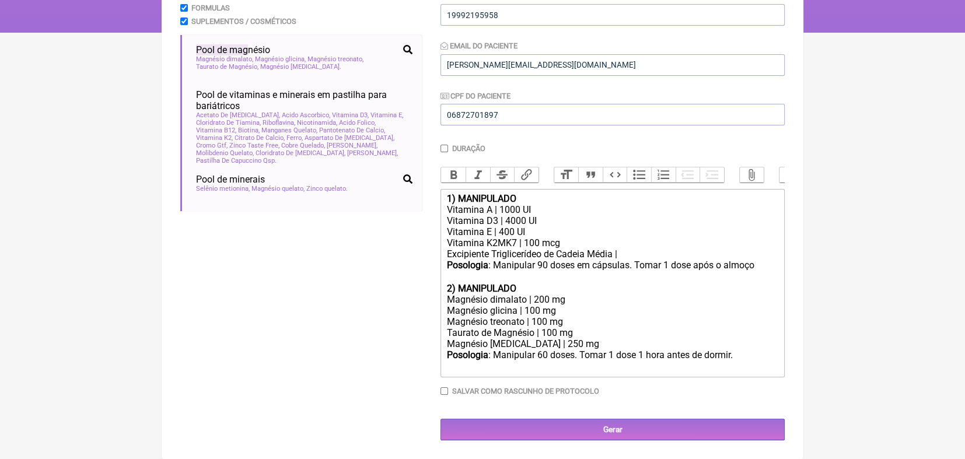
scroll to position [208, 0]
click at [666, 268] on div "Posologia : Manipular 90 doses em cápsulas. Tomar 1 dose após o almoço ㅤ" at bounding box center [612, 271] width 331 height 23
click at [504, 211] on div "Vitamina A | 1000 UI" at bounding box center [612, 209] width 331 height 11
click at [509, 219] on div "Vitamina D3 | 4000 UI" at bounding box center [612, 220] width 331 height 11
type trix-editor "<div><strong>1) MANIPULADO</strong></div><div>Vitamina A | 3000 UI</div><div>Vi…"
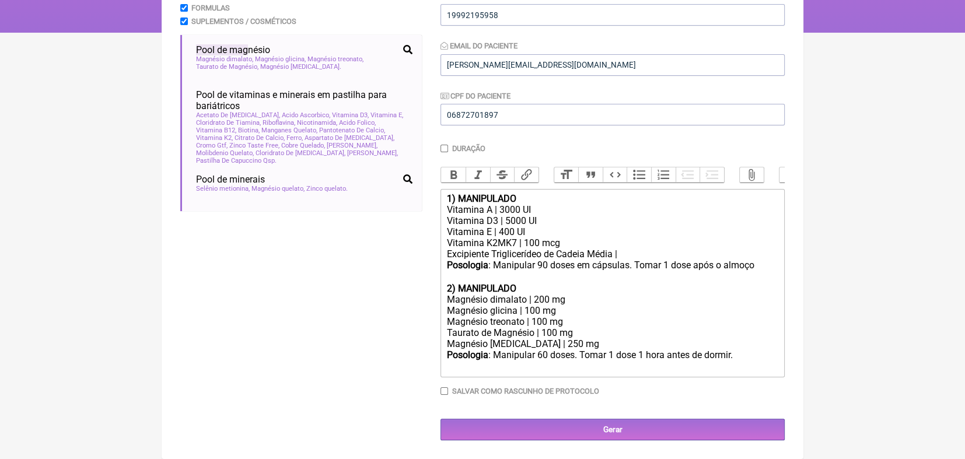
click at [445, 395] on input "Salvar como rascunho de Protocolo" at bounding box center [445, 391] width 8 height 8
checkbox input "true"
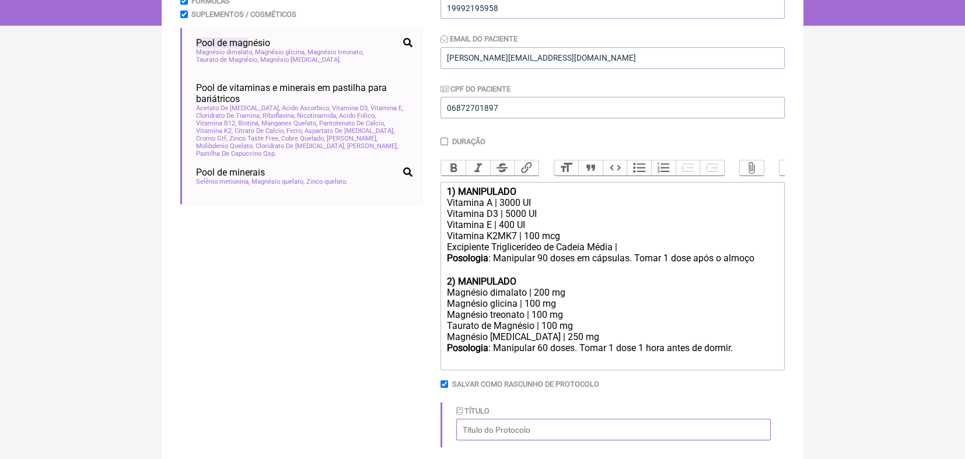
click at [501, 441] on input "Título" at bounding box center [613, 430] width 315 height 22
type input "S"
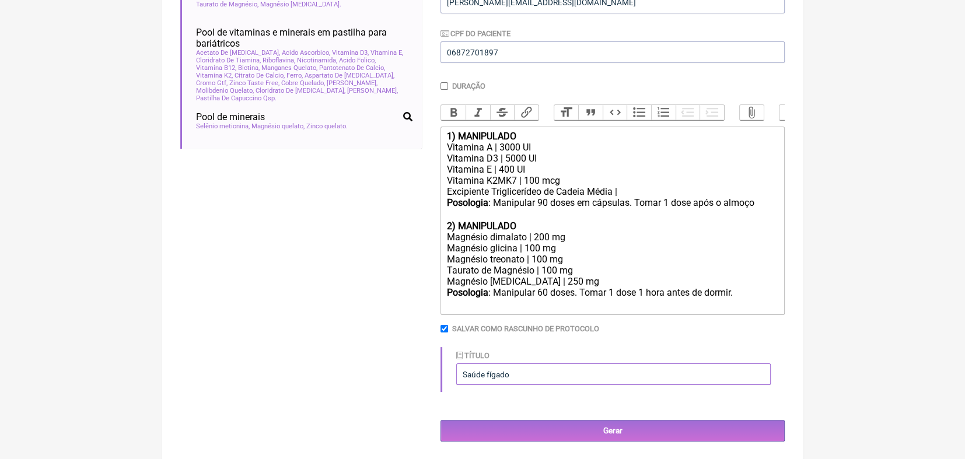
scroll to position [278, 0]
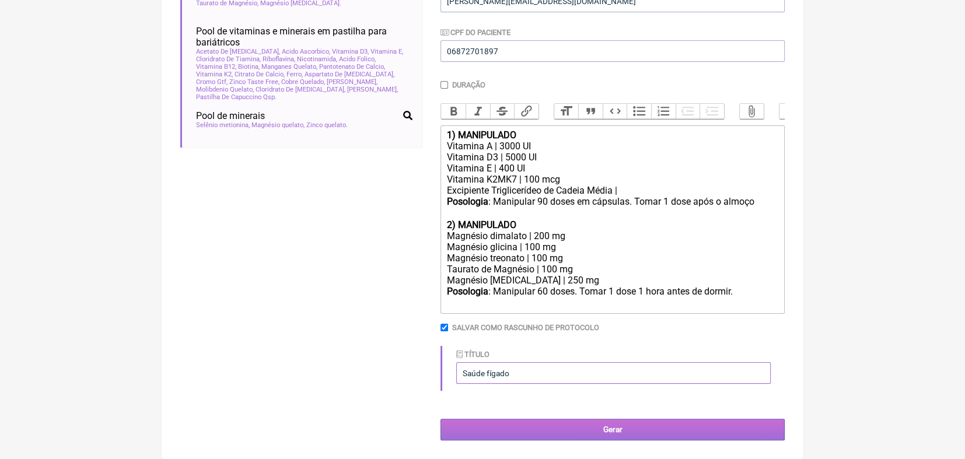
type input "Saúde fígado"
click at [617, 430] on input "Gerar" at bounding box center [613, 430] width 344 height 22
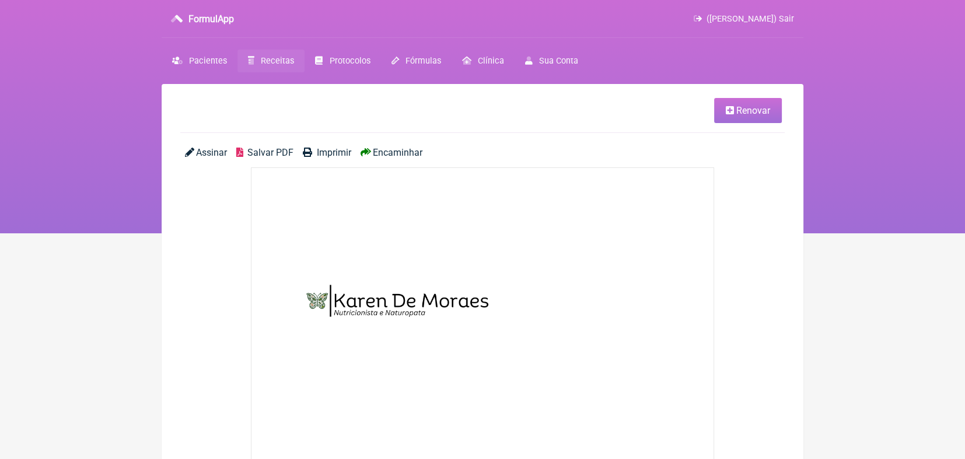
click at [288, 58] on span "Receitas" at bounding box center [277, 61] width 33 height 10
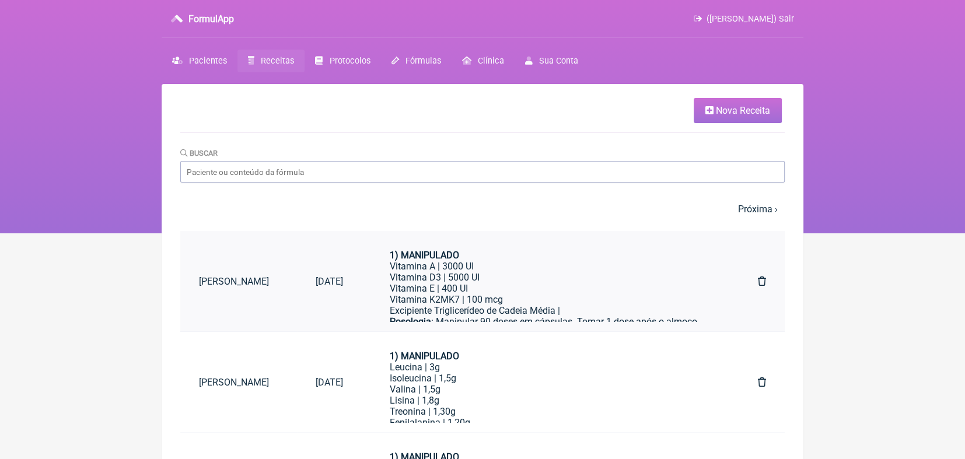
click at [233, 282] on link "[PERSON_NAME]" at bounding box center [238, 282] width 117 height 30
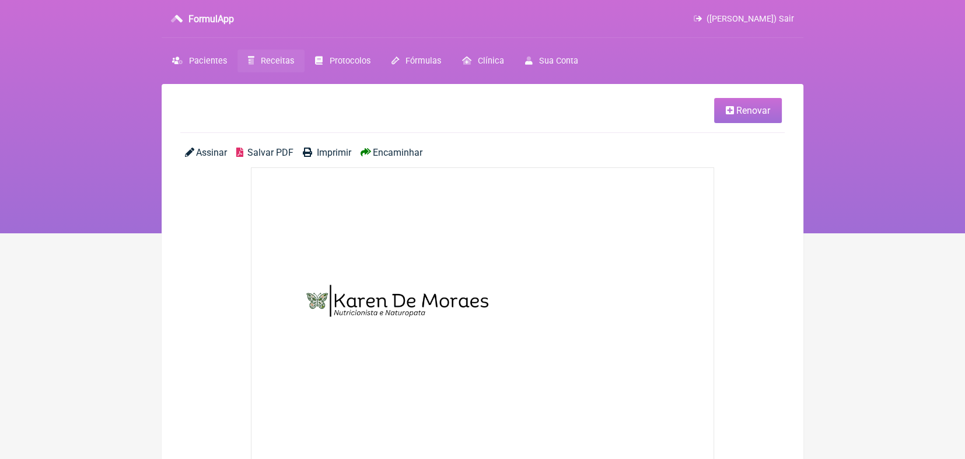
click at [742, 109] on span "Renovar" at bounding box center [753, 110] width 34 height 11
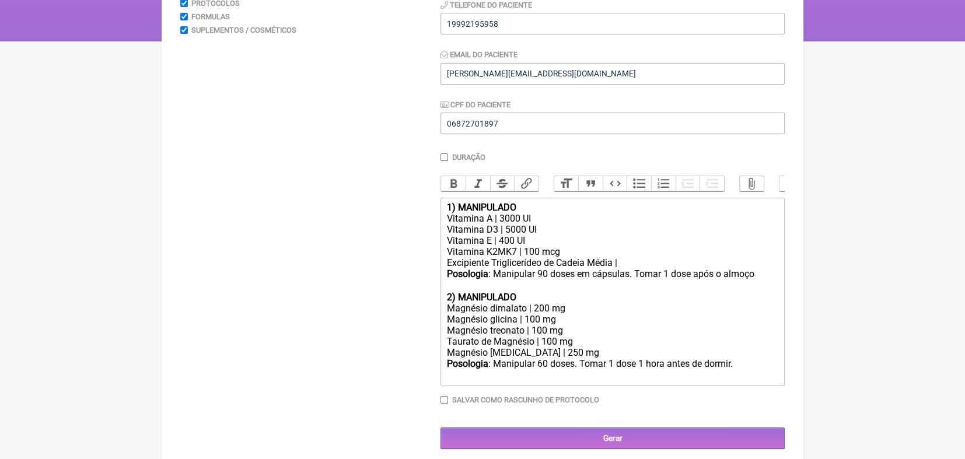
scroll to position [214, 0]
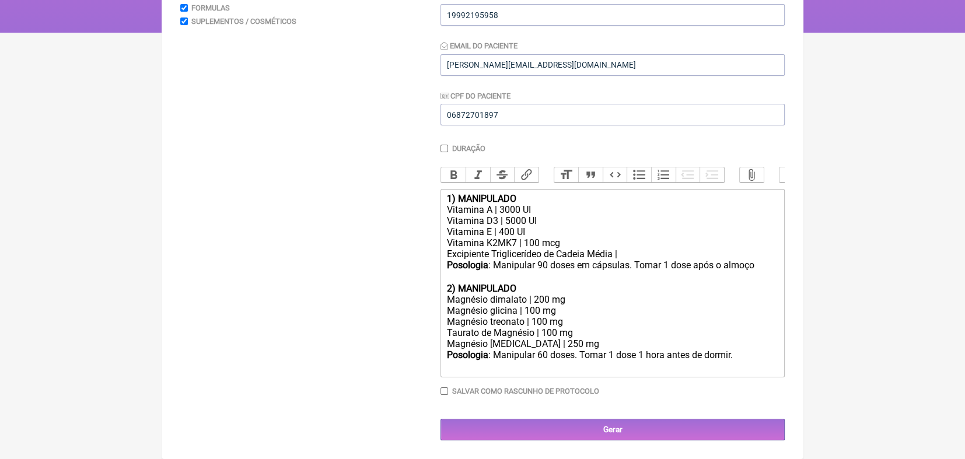
click at [677, 365] on div "Posologia : Manipular 60 doses. Tomar 1 dose 1 hora antes de dormir. ㅤ" at bounding box center [612, 361] width 331 height 23
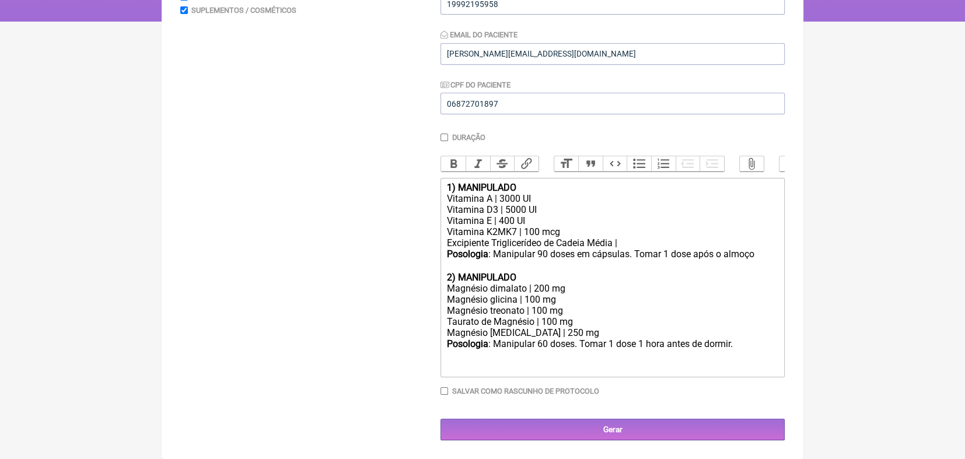
type trix-editor "<div><strong>1) MANIPULADO</strong></div><div>Vitamina A | 3000 UI</div><div>Vi…"
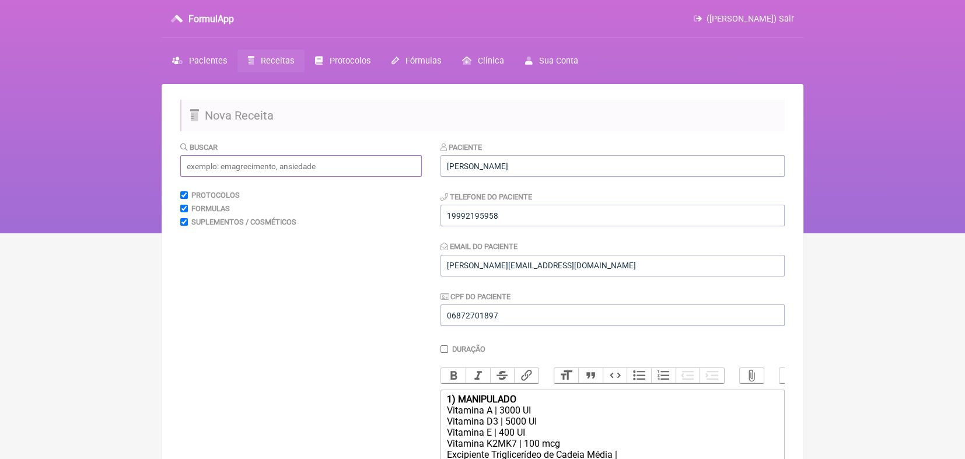
click at [209, 158] on input "text" at bounding box center [301, 166] width 242 height 22
type input "t"
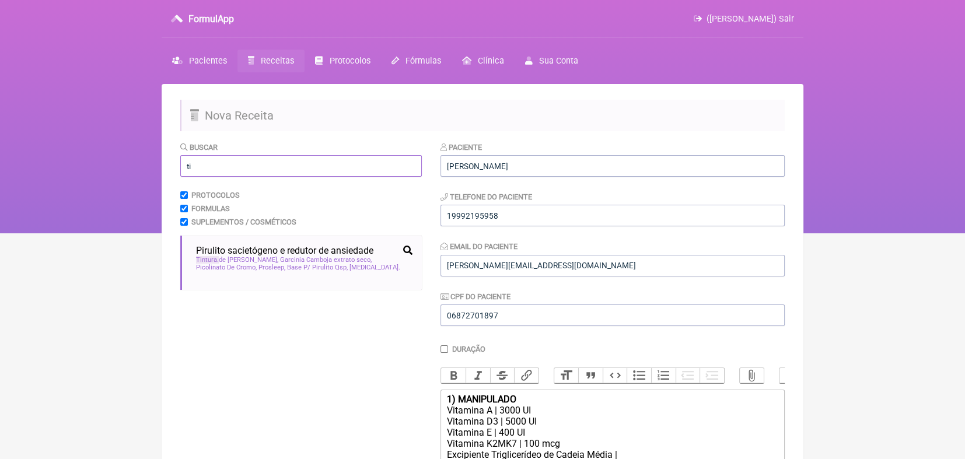
type input "t"
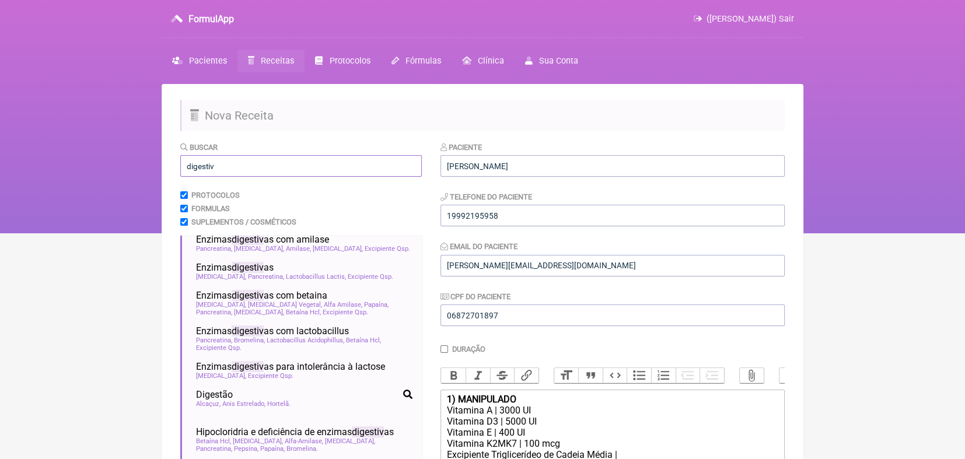
scroll to position [222, 0]
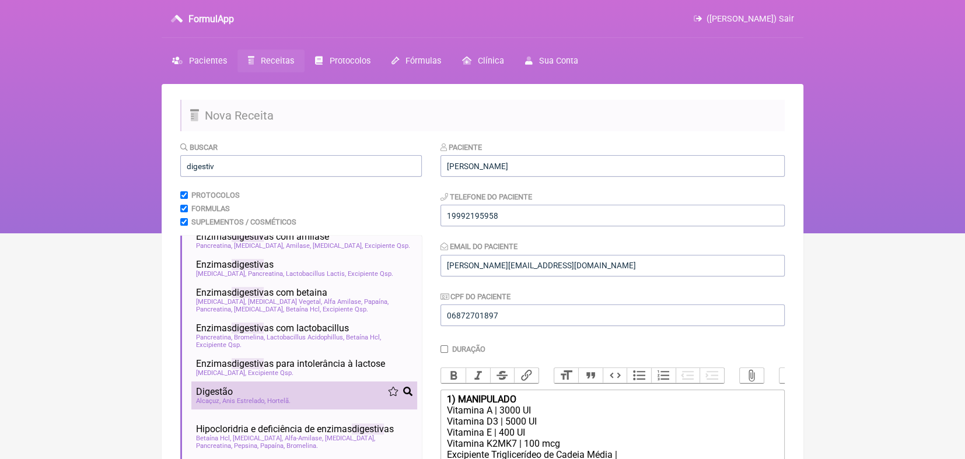
click at [229, 390] on span "Digestão" at bounding box center [214, 391] width 37 height 11
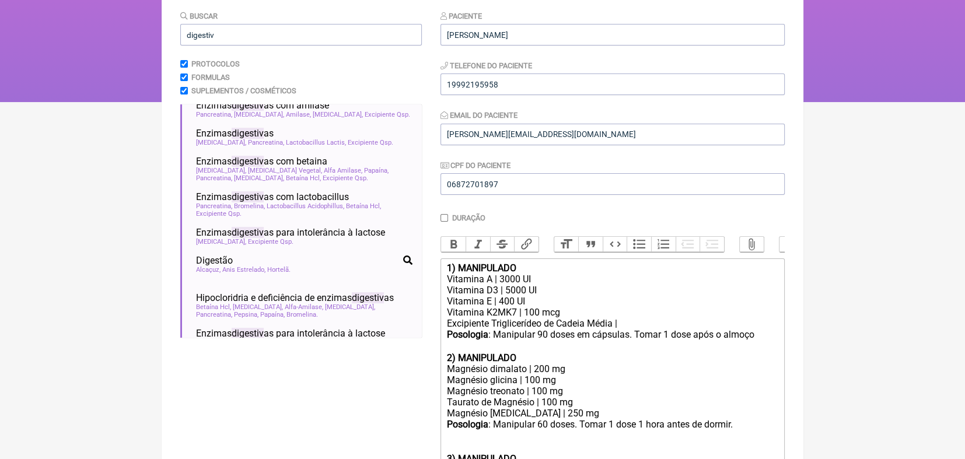
scroll to position [0, 0]
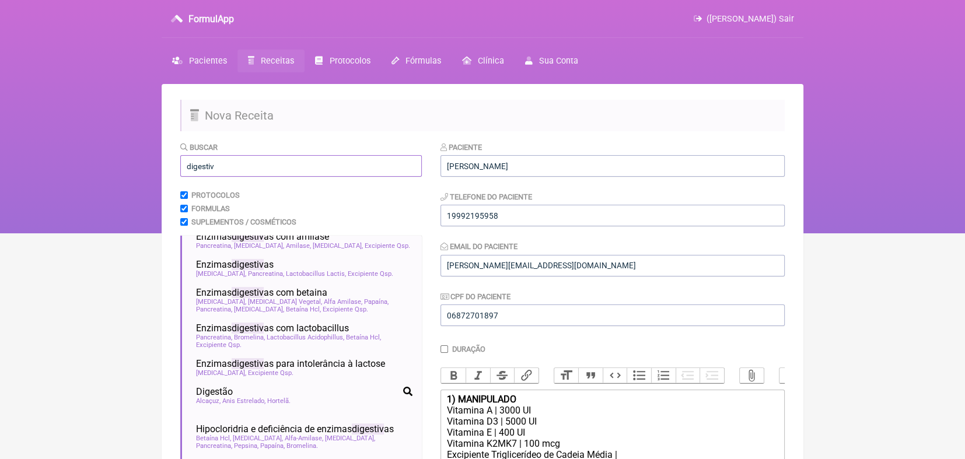
click at [322, 160] on input "digestiv" at bounding box center [301, 166] width 242 height 22
type input "d"
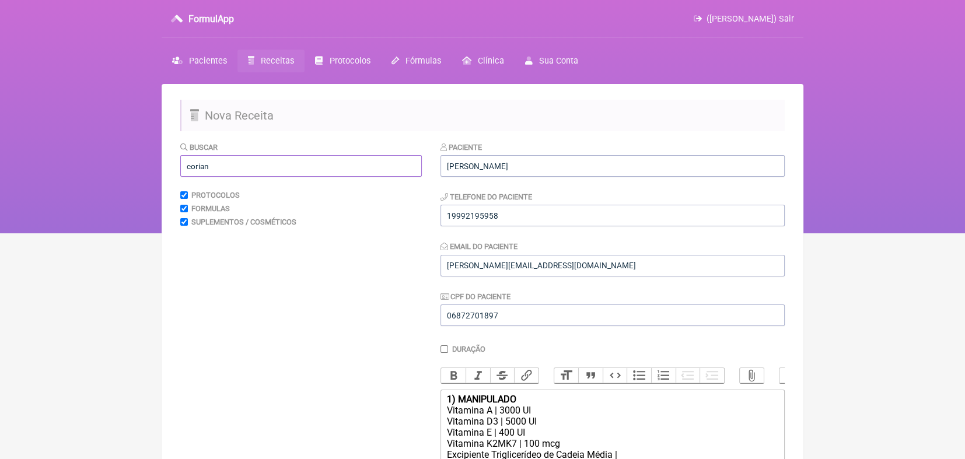
scroll to position [12, 0]
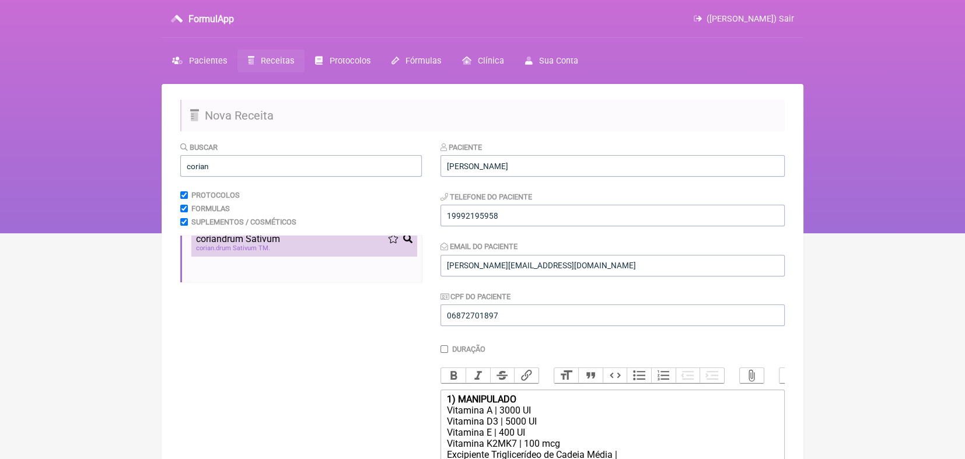
click at [313, 247] on div "corian drum Sativum TM" at bounding box center [304, 248] width 216 height 8
click at [344, 170] on input "corian" at bounding box center [301, 166] width 242 height 22
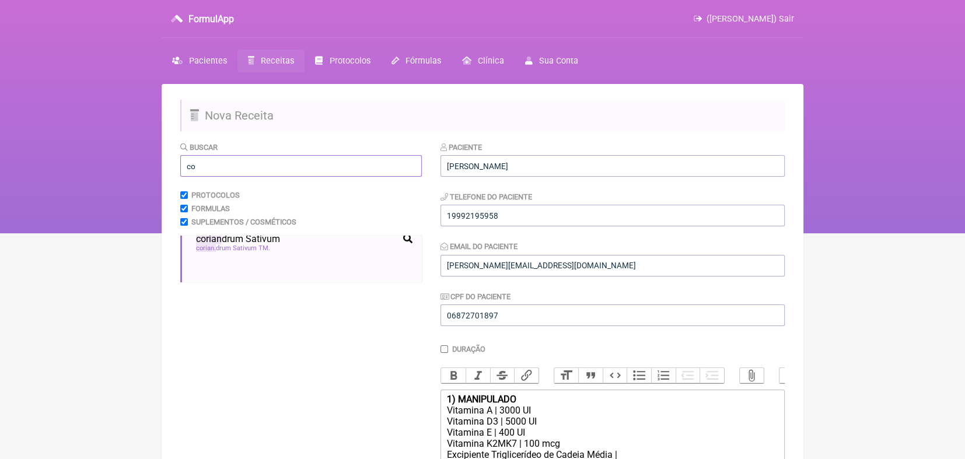
type input "c"
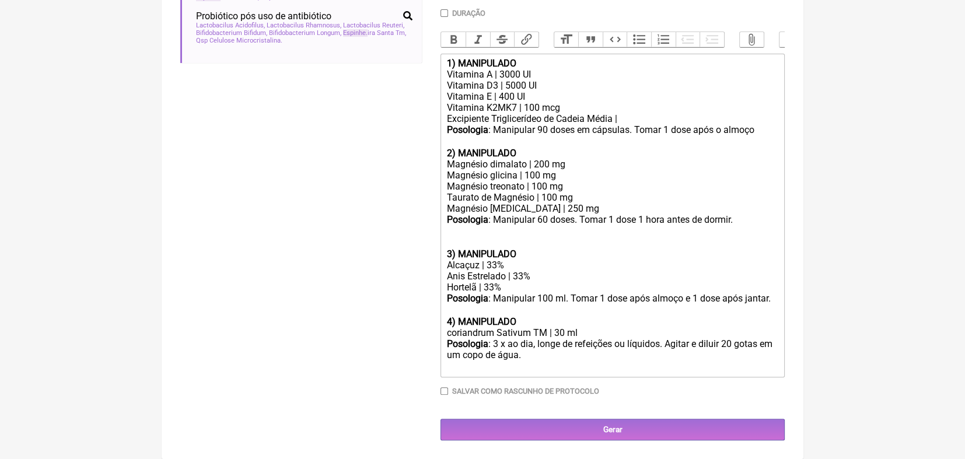
scroll to position [356, 0]
type input "espinhe"
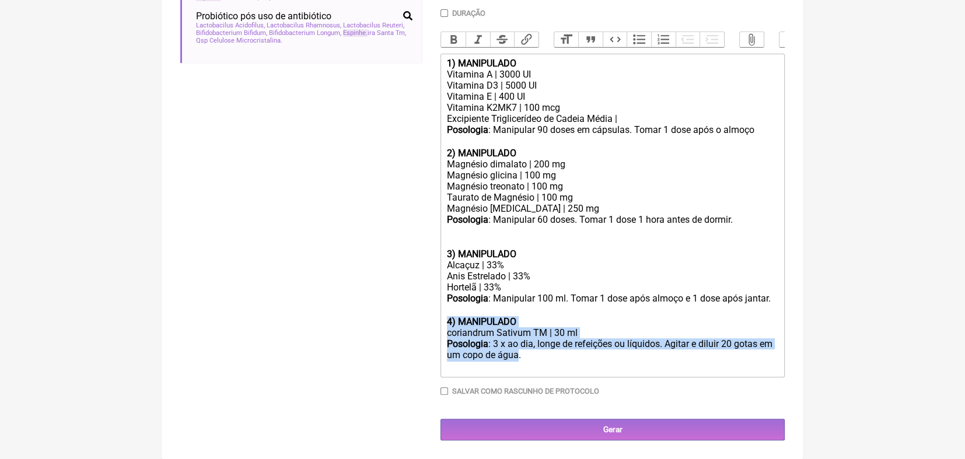
drag, startPoint x: 444, startPoint y: 329, endPoint x: 519, endPoint y: 358, distance: 80.7
click at [519, 358] on trix-editor "1) MANIPULADO Vitamina A | 3000 UI Vitamina D3 | 5000 UI Vitamina E | 400 UI Vi…" at bounding box center [613, 216] width 344 height 324
copy trix-editor "4) MANIPULADO coriandrum Sativum TM | 30 ml Posologia : 3 x ao dia, longe de re…"
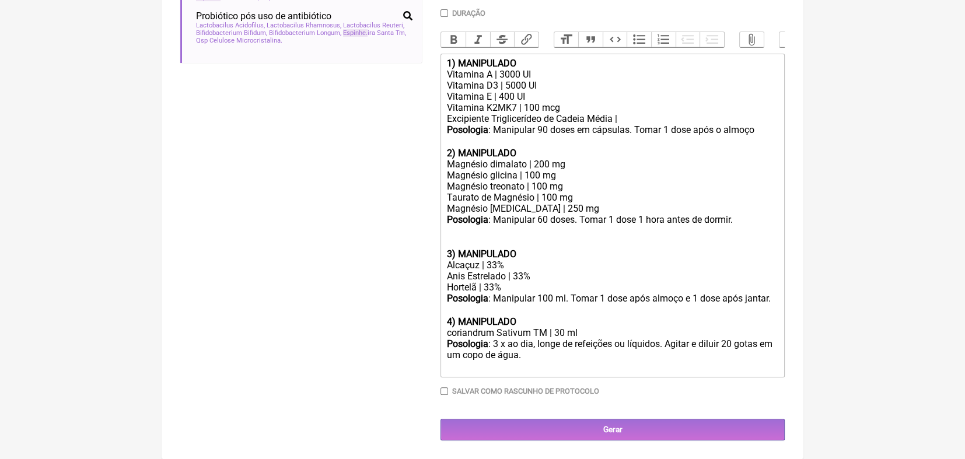
click at [551, 371] on div "Posologia : 3 x ao dia, longe de refeições ou líquidos. Agitar e diluir 20 gota…" at bounding box center [612, 355] width 331 height 34
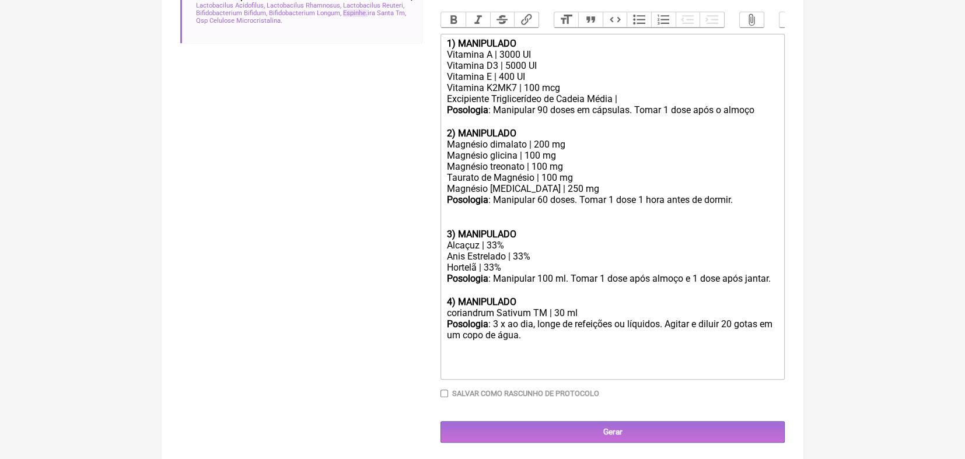
paste trix-editor "strong>4) MANIPULADO</strong></div><div>coriandrum Sativum TM | 30 ml</div><div…"
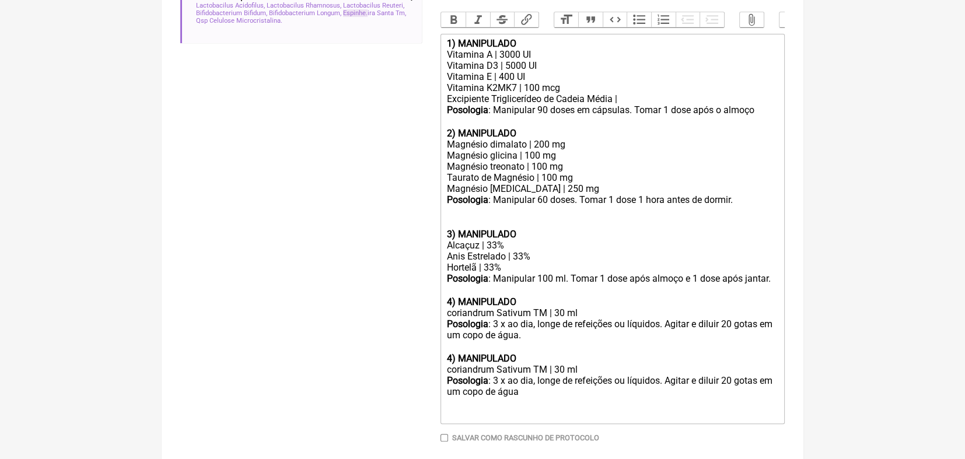
click at [452, 364] on strong "4) MANIPULADO" at bounding box center [481, 358] width 69 height 11
click at [446, 397] on trix-editor "1) MANIPULADO Vitamina A | 3000 UI Vitamina D3 | 5000 UI Vitamina E | 400 UI Vi…" at bounding box center [613, 229] width 344 height 390
type trix-editor "<div><strong>1) MANIPULADO</strong></div><div>Vitamina A | 3000 UI</div><div>Vi…"
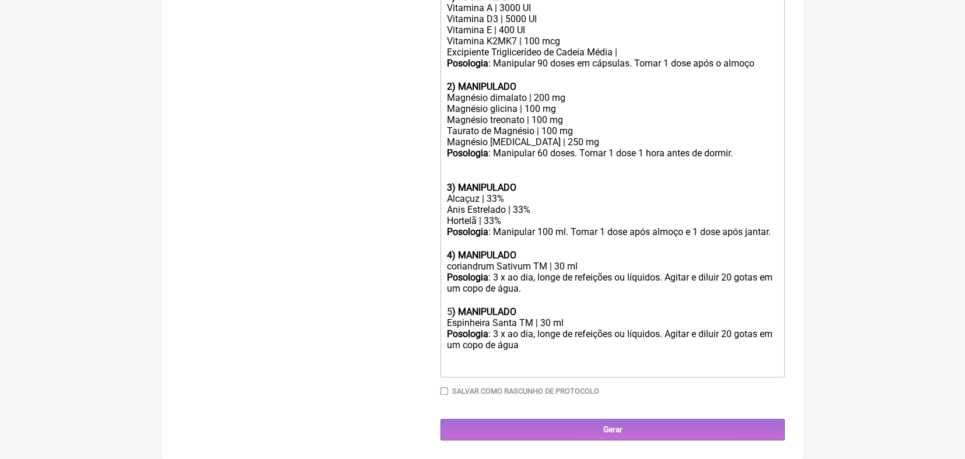
scroll to position [429, 0]
click at [446, 391] on input "Salvar como rascunho de Protocolo" at bounding box center [445, 391] width 8 height 8
checkbox input "true"
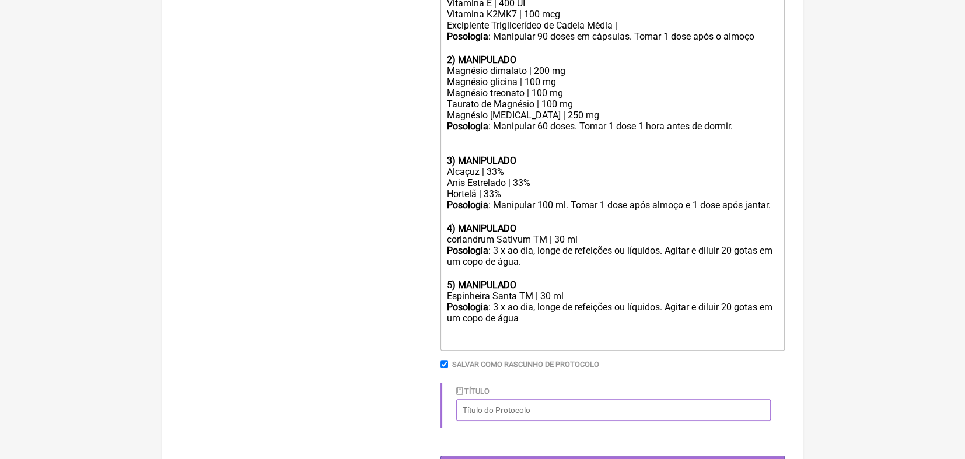
click at [541, 421] on input "Título" at bounding box center [613, 410] width 315 height 22
type input "Saúde fígado"
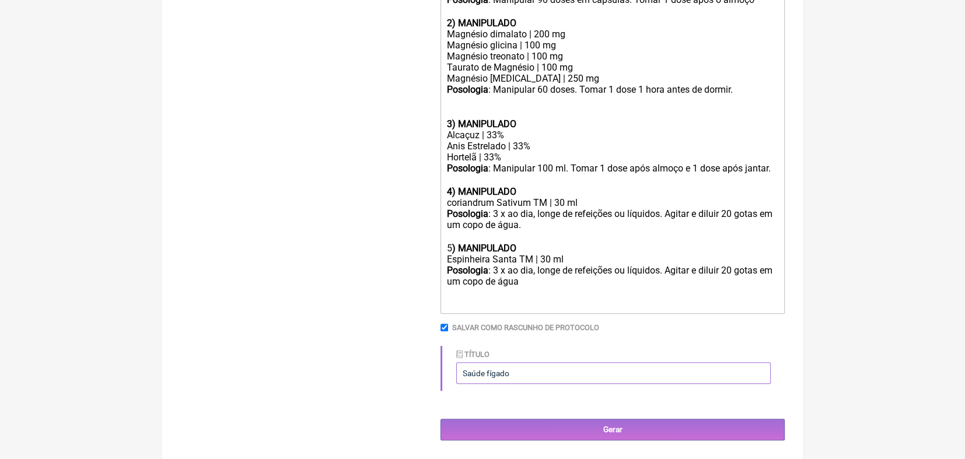
scroll to position [494, 0]
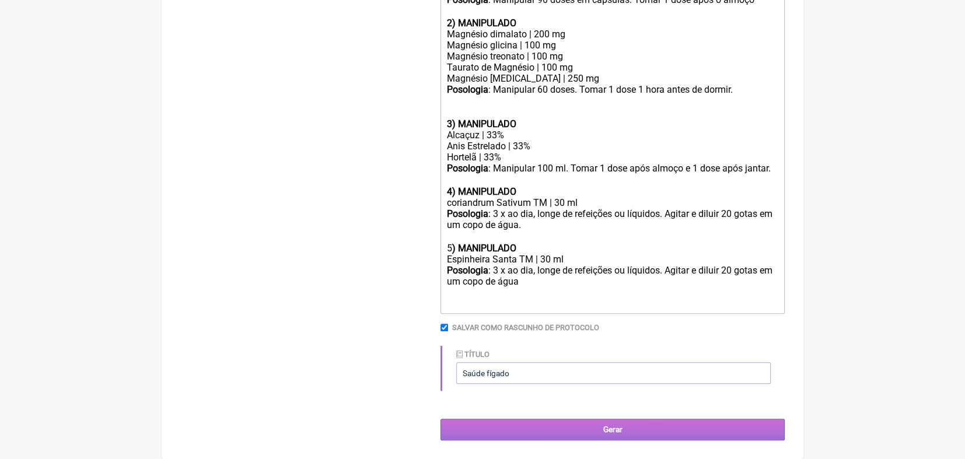
click at [620, 434] on input "Gerar" at bounding box center [613, 430] width 344 height 22
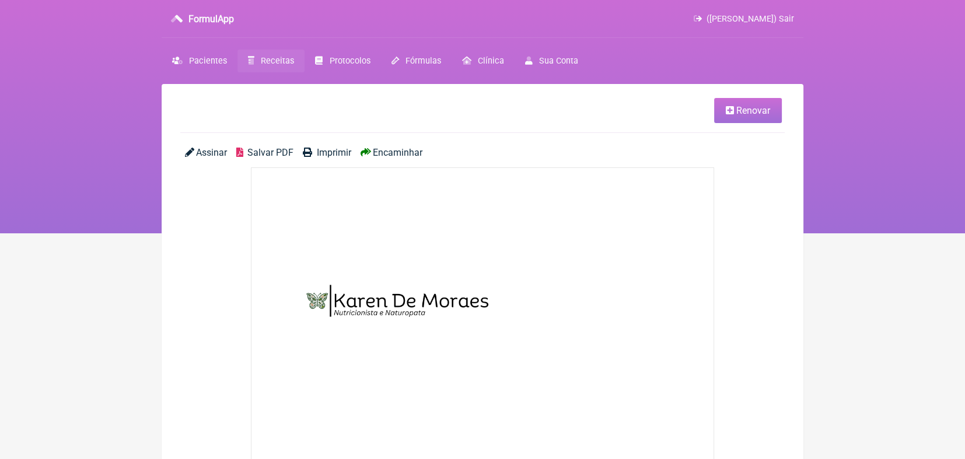
click at [277, 62] on span "Receitas" at bounding box center [277, 61] width 33 height 10
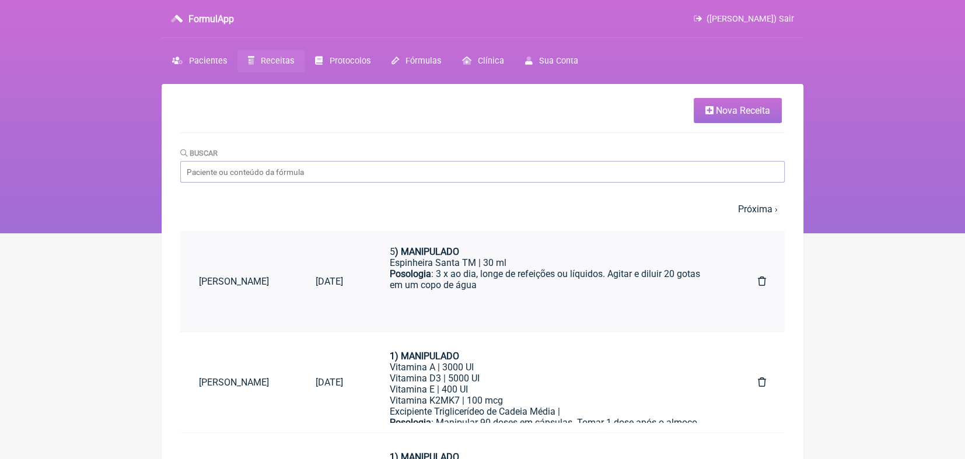
scroll to position [350, 0]
click at [759, 383] on icon at bounding box center [762, 382] width 8 height 9
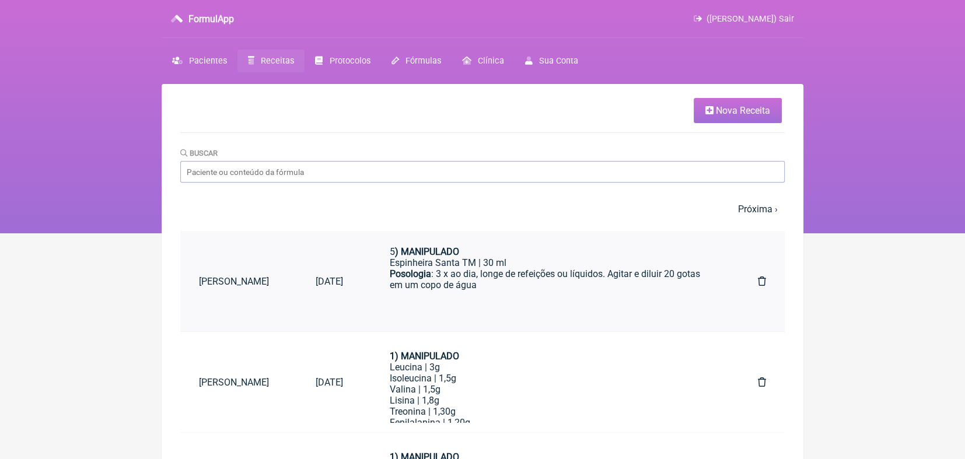
scroll to position [329, 0]
click at [865, 222] on nav "FormulApp ([PERSON_NAME]) Sair [GEOGRAPHIC_DATA] Receitas Protocolos Fórmulas […" at bounding box center [482, 116] width 965 height 233
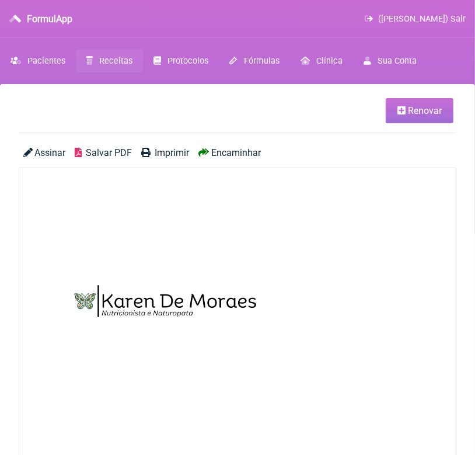
click at [117, 60] on span "Receitas" at bounding box center [115, 61] width 33 height 10
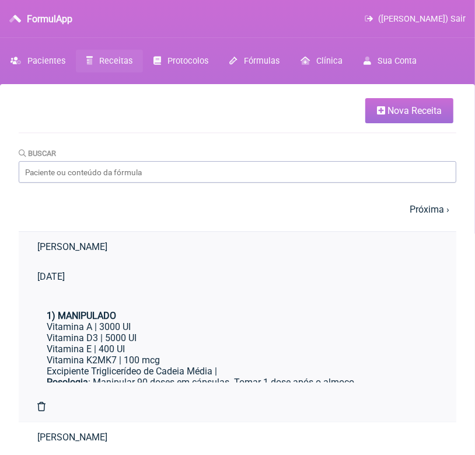
click at [72, 261] on link "[PERSON_NAME]" at bounding box center [238, 247] width 438 height 30
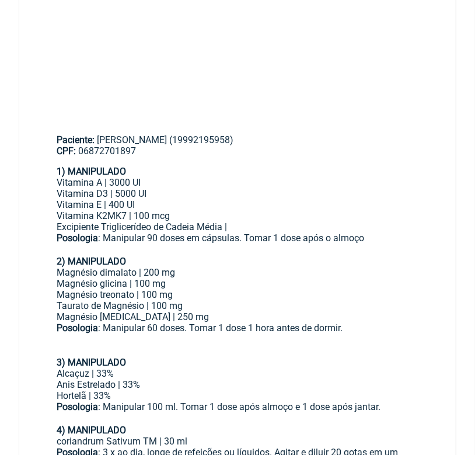
scroll to position [347, 0]
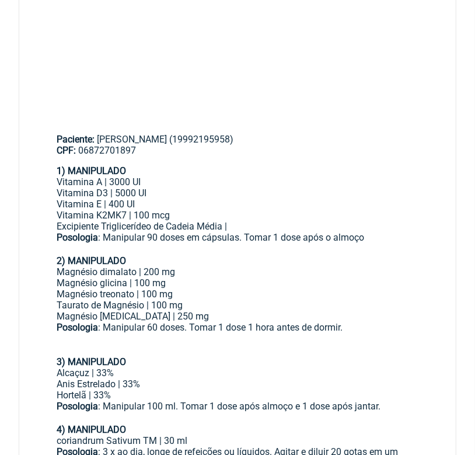
click at [57, 272] on div "Magnésio dimalato | 200 mg" at bounding box center [238, 271] width 362 height 11
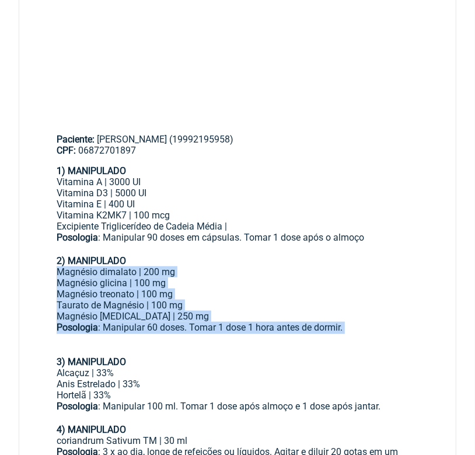
drag, startPoint x: 57, startPoint y: 272, endPoint x: 352, endPoint y: 335, distance: 301.8
click at [352, 335] on div "1) MANIPULADO Vitamina A | 3000 UI Vitamina D3 | 5000 UI Vitamina E | 400 UI Vi…" at bounding box center [238, 356] width 362 height 382
copy div "Magnésio dimalato | 200 mg Magnésio glicina | 100 mg Magnésio treonato | 100 mg…"
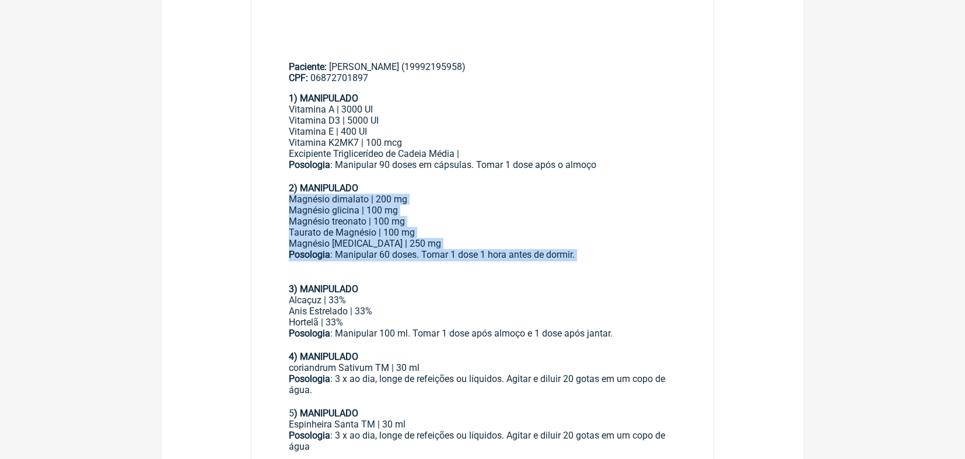
scroll to position [0, 0]
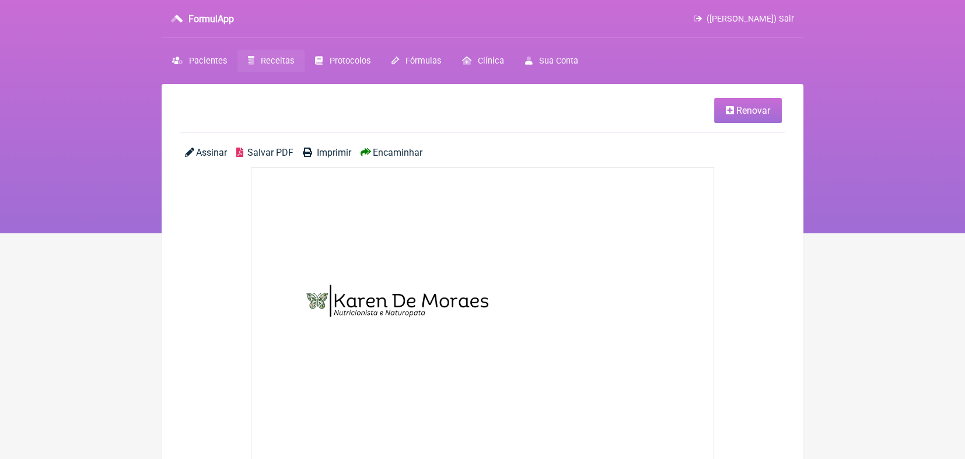
click at [474, 112] on span "Renovar" at bounding box center [753, 110] width 34 height 11
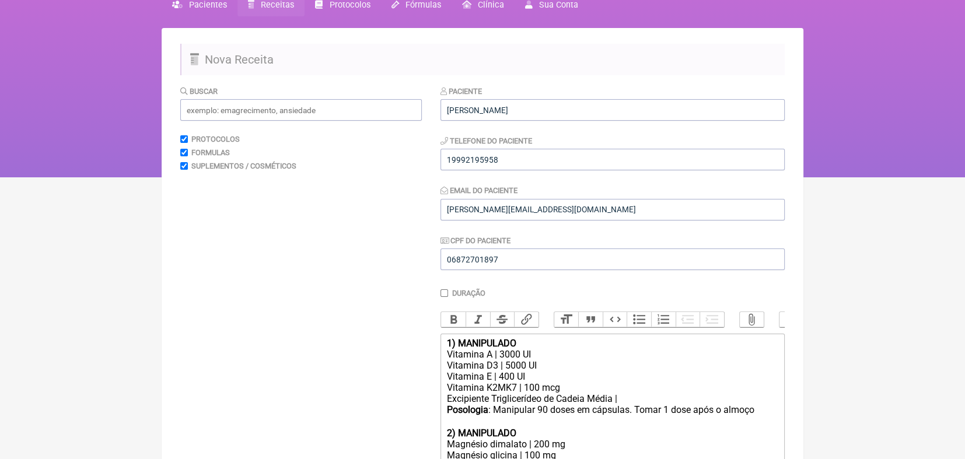
scroll to position [57, 0]
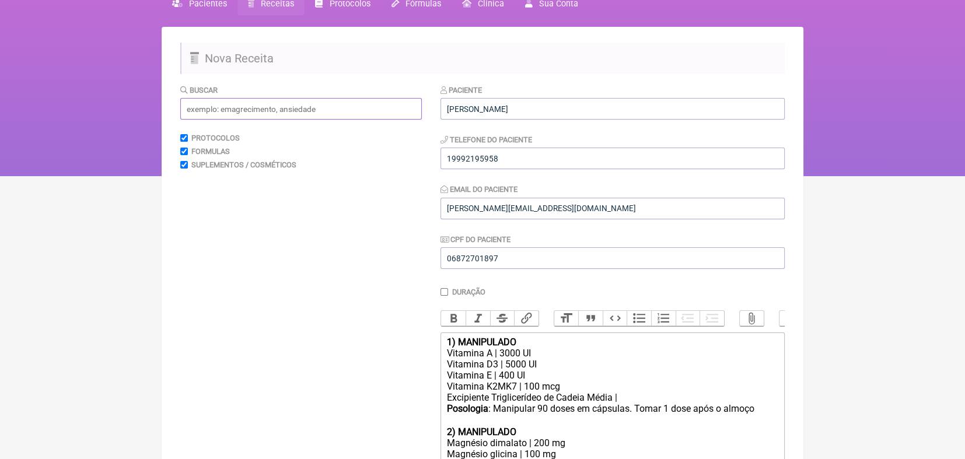
click at [341, 108] on input "text" at bounding box center [301, 109] width 242 height 22
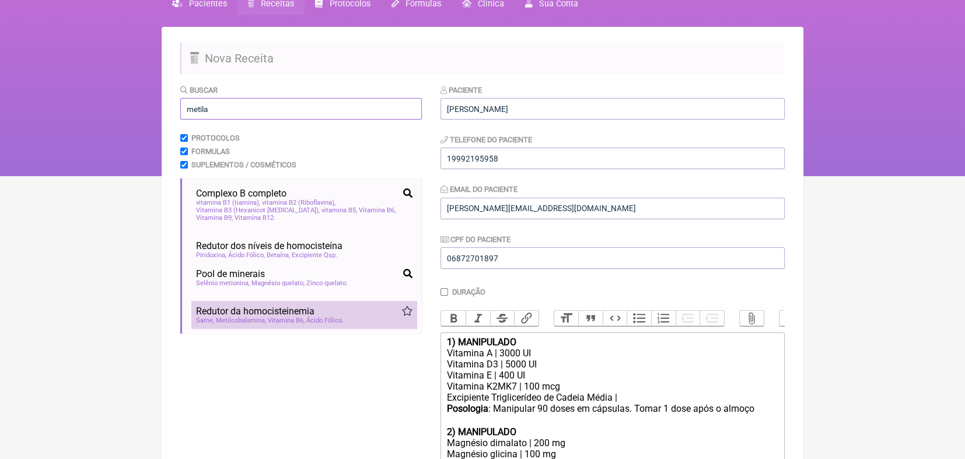
type input "metila"
click at [303, 320] on div "Same Metilcobalamina Vitamina B6 Ácido Fólico" at bounding box center [304, 321] width 216 height 8
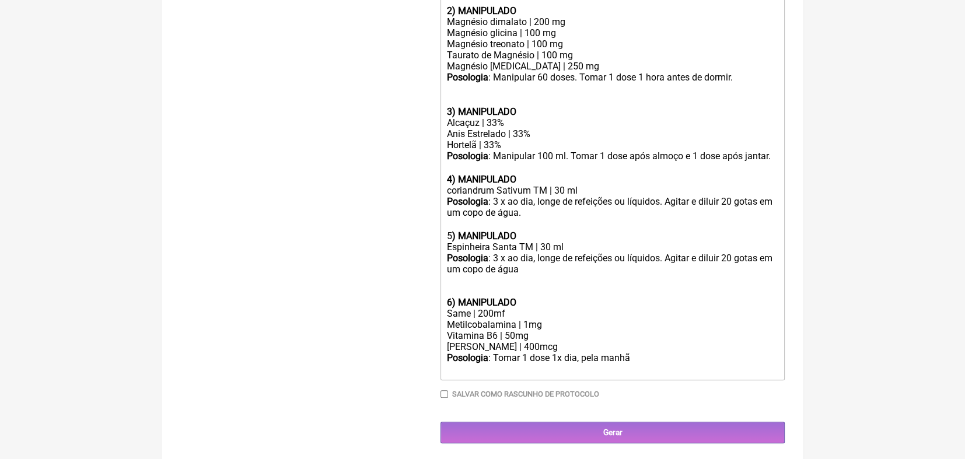
scroll to position [483, 0]
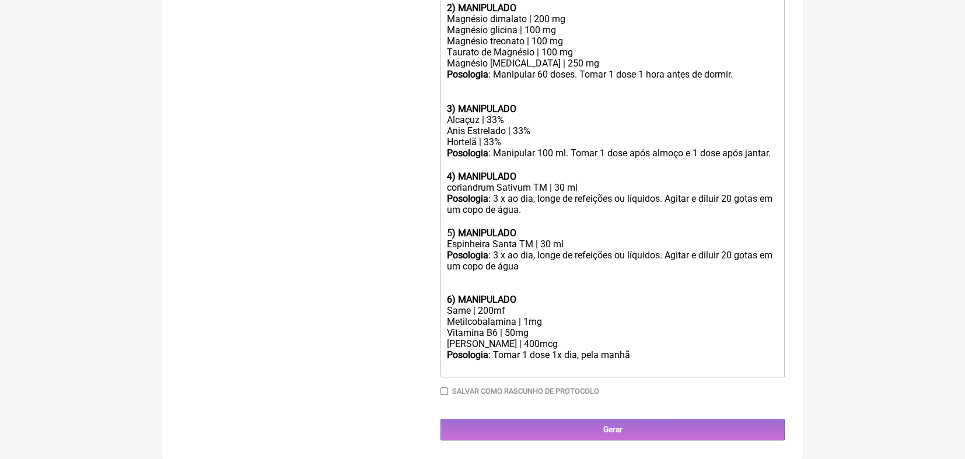
click at [474, 316] on div "Same | 200mf" at bounding box center [612, 310] width 331 height 11
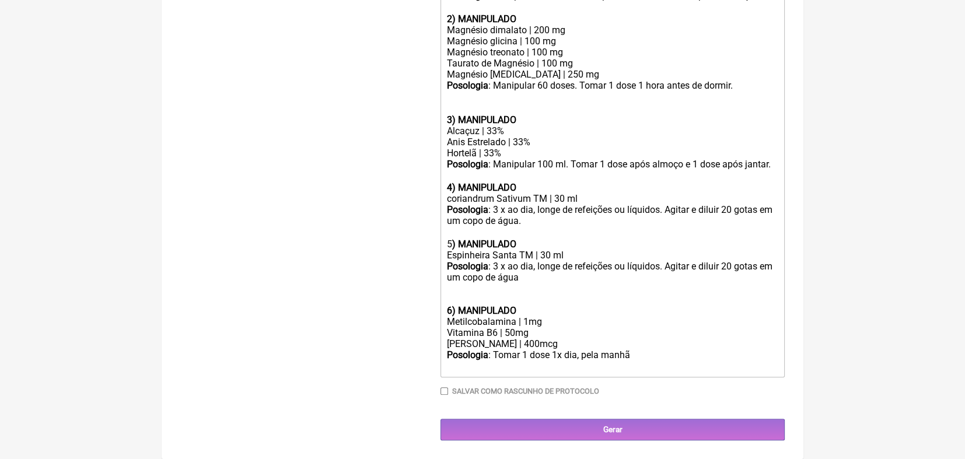
click at [474, 350] on div "[PERSON_NAME] | 400mcg" at bounding box center [612, 343] width 331 height 11
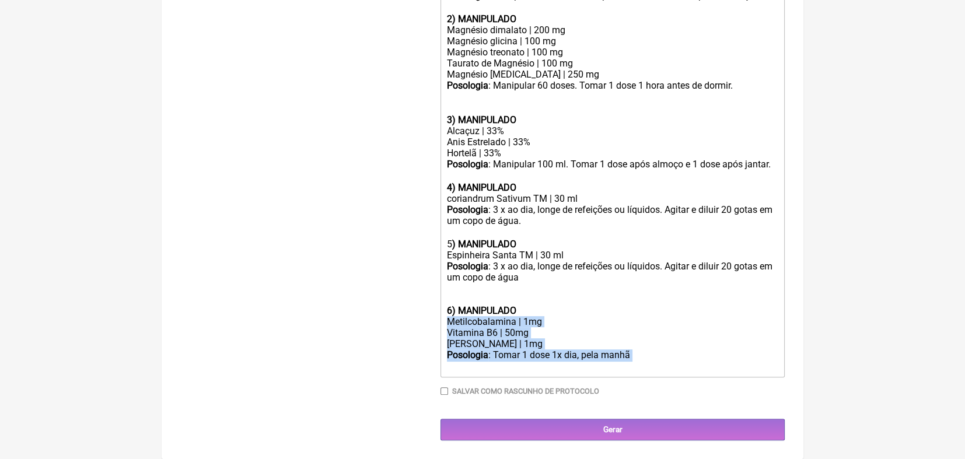
drag, startPoint x: 446, startPoint y: 335, endPoint x: 637, endPoint y: 375, distance: 195.0
click at [474, 375] on trix-editor "1) MANIPULADO Vitamina A | 3000 UI Vitamina D3 | 5000 UI Vitamina E | 400 UI Vi…" at bounding box center [613, 148] width 344 height 458
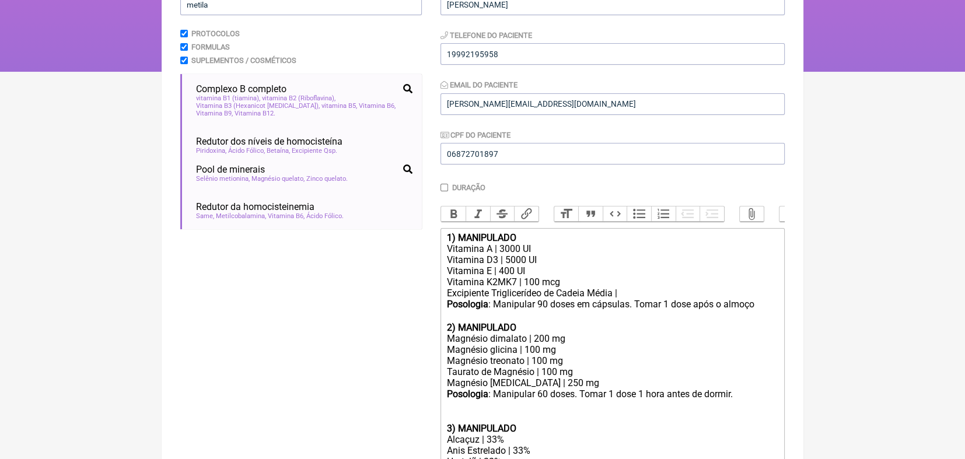
scroll to position [168, 0]
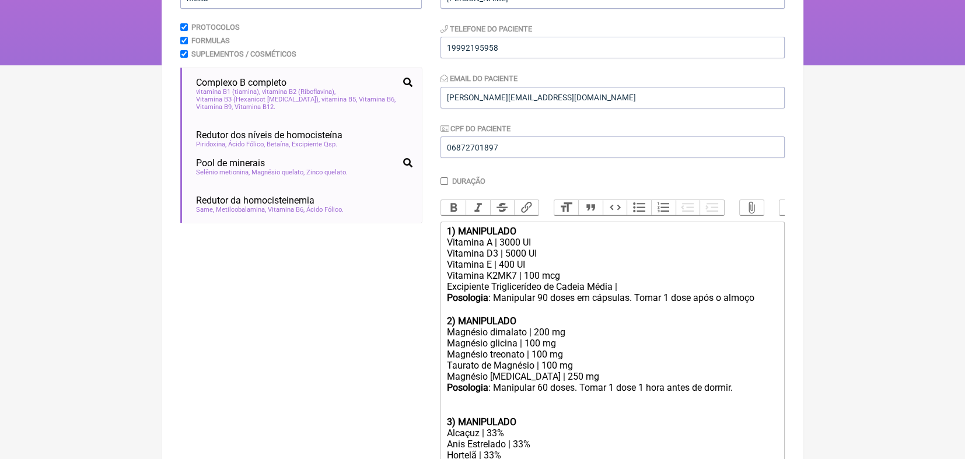
click at [449, 248] on div "Vitamina A | 3000 UI" at bounding box center [612, 242] width 331 height 11
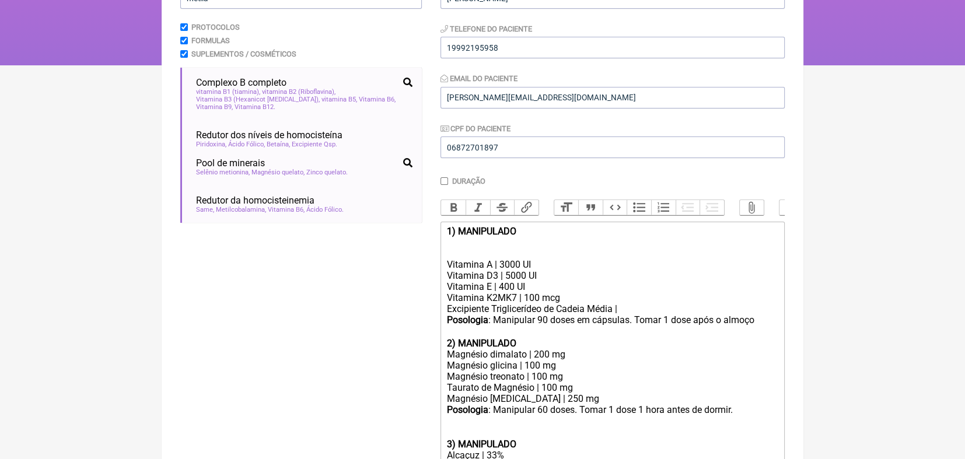
paste trix-editor "Metilcobalamina | 1mg</div><div>Vitamina B6 | 50mg</div><div>Ácido Fólico | 1mg…"
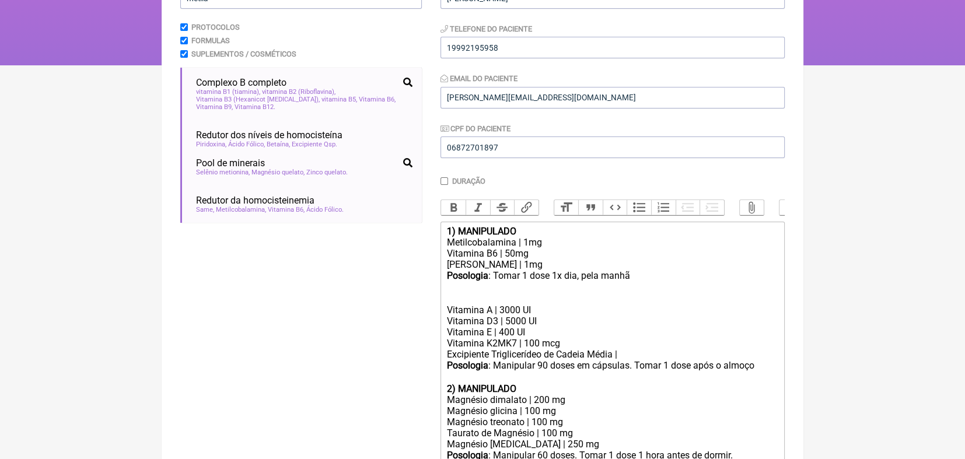
click at [445, 240] on trix-editor "1) MANIPULADO Metilcobalamina | 1mg Vitamina B6 | 50mg Ácido Fólico | 1mg Posol…" at bounding box center [613, 467] width 344 height 491
drag, startPoint x: 445, startPoint y: 240, endPoint x: 510, endPoint y: 243, distance: 64.8
click at [474, 243] on trix-editor "1) MANIPULADO Metilcobalamina | 1mg Vitamina B6 | 50mg Ácido Fólico | 1mg Posol…" at bounding box center [613, 467] width 344 height 491
copy strong "1) MANIPULADO"
click at [460, 306] on div "Vitamina A | 3000 UI" at bounding box center [612, 298] width 331 height 33
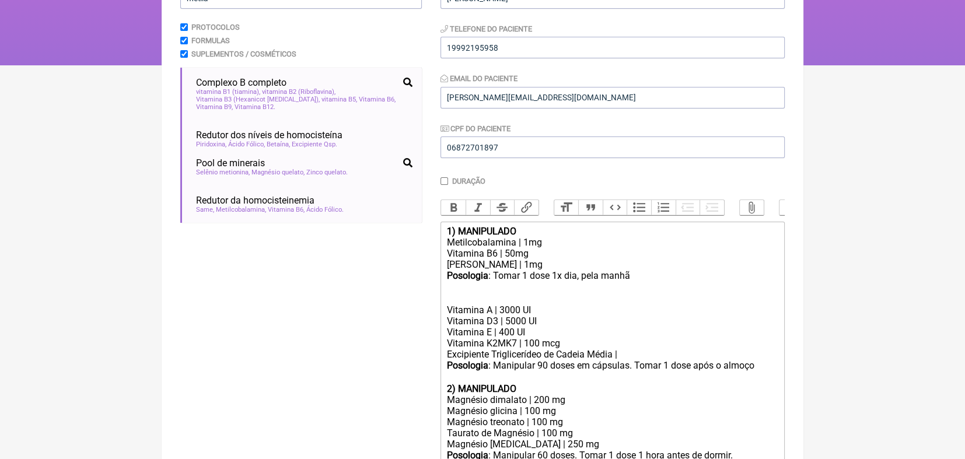
paste trix-editor "strong>1) MANIPULADO</strong><"
click at [474, 282] on div "Posologia : Tomar 1 dose 1x dia, pela manhã ㅤ" at bounding box center [612, 276] width 331 height 12
click at [448, 305] on strong "1) MANIPULADO" at bounding box center [481, 299] width 69 height 11
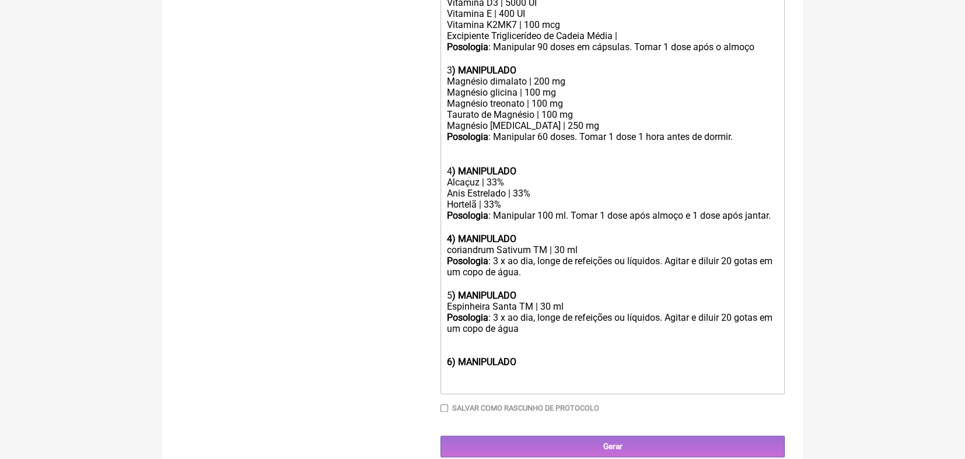
scroll to position [527, 0]
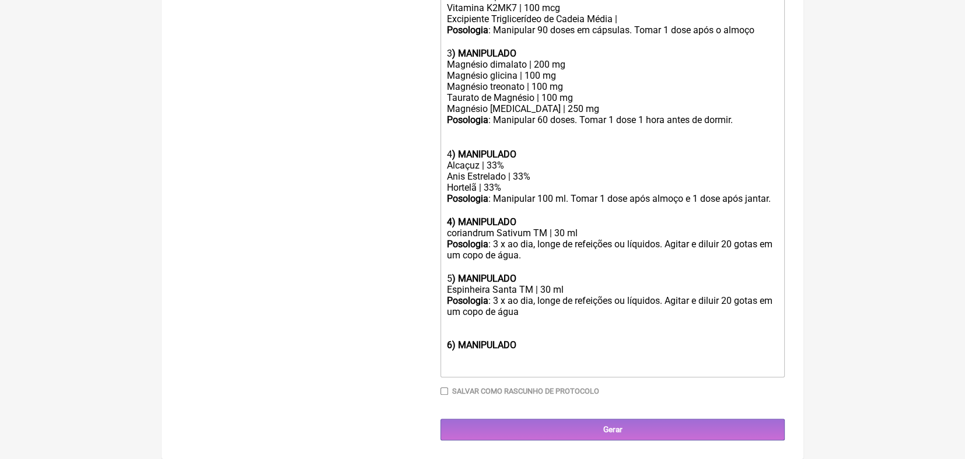
click at [453, 225] on strong "4) MANIPULADO" at bounding box center [481, 221] width 69 height 11
drag, startPoint x: 568, startPoint y: 347, endPoint x: 419, endPoint y: 339, distance: 149.0
click at [419, 339] on form "Buscar metila Protocolos Formulas Suplementos / Cosméticos Complexo B completo …" at bounding box center [482, 39] width 605 height 803
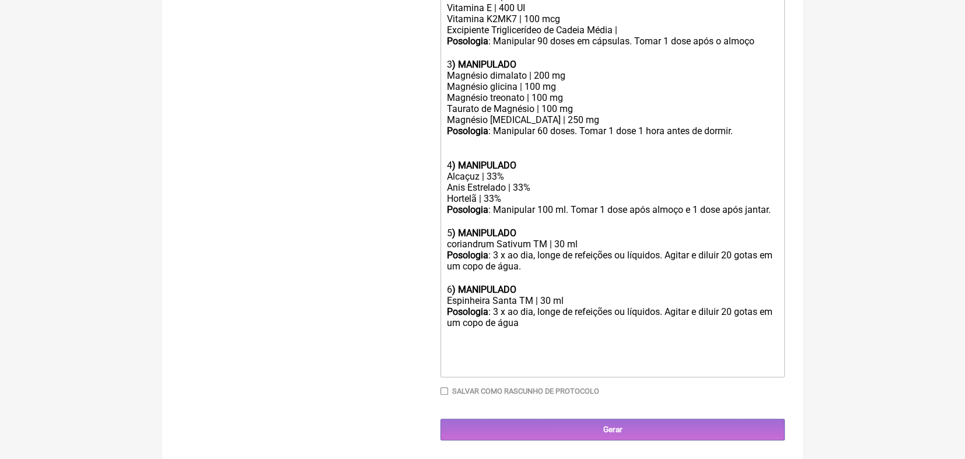
scroll to position [520, 0]
type trix-editor "<lor><ipsumd>6) SITAMETCON</adipis></eli><sed>Doeiusmodtempor | 7in</utl><etd>M…"
click at [443, 391] on input "Salvar como rascunho de Protocolo" at bounding box center [445, 391] width 8 height 8
checkbox input "true"
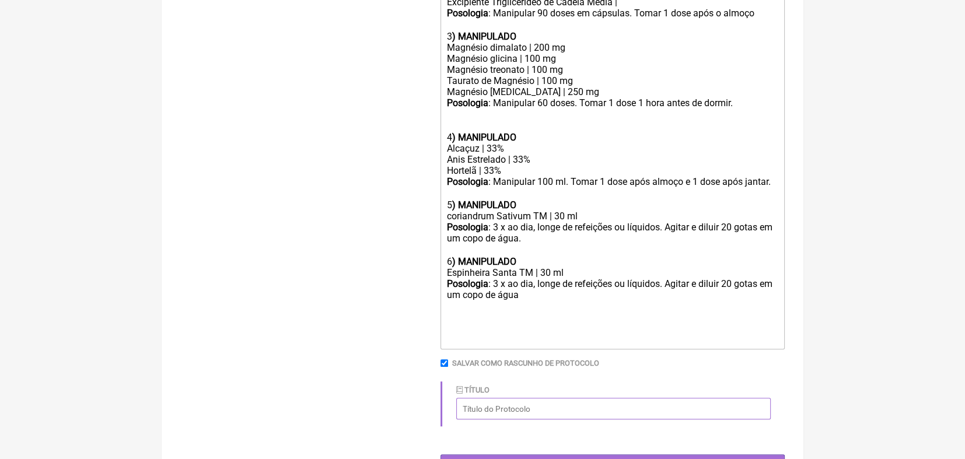
click at [474, 420] on input "Título" at bounding box center [613, 409] width 315 height 22
type input "Saúde fígado"
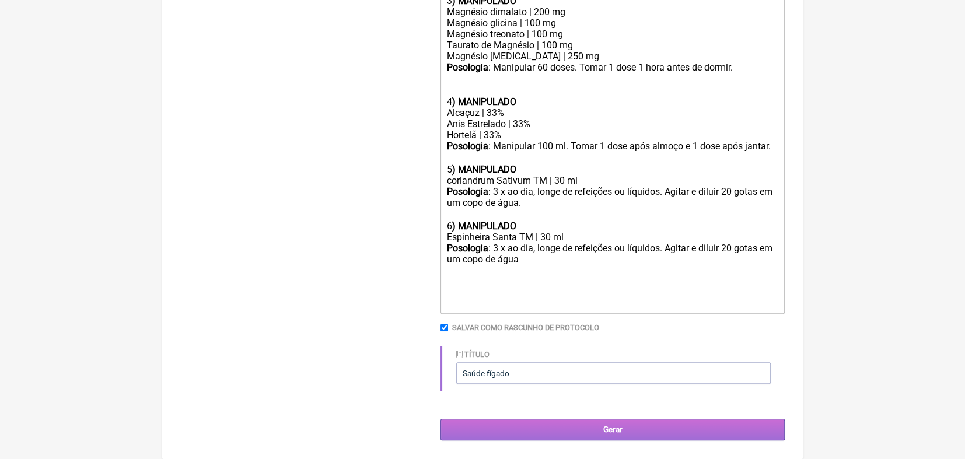
click at [474, 424] on input "Gerar" at bounding box center [613, 430] width 344 height 22
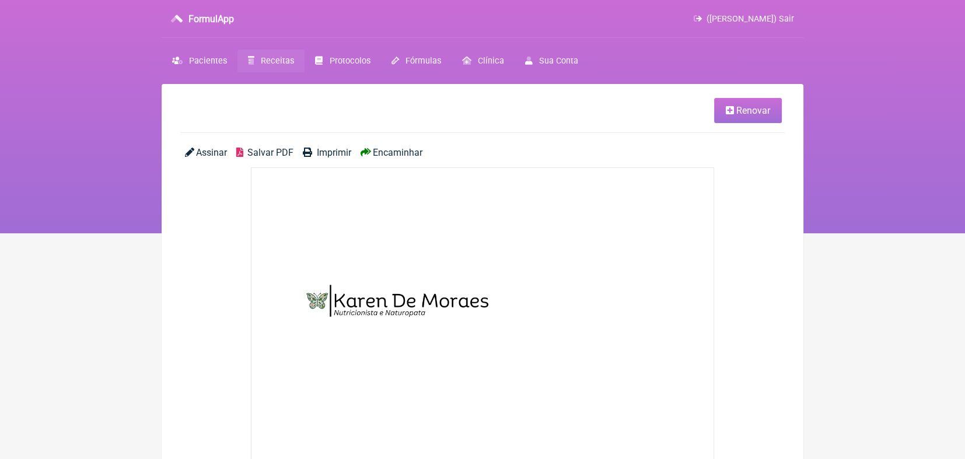
click at [278, 63] on span "Receitas" at bounding box center [277, 61] width 33 height 10
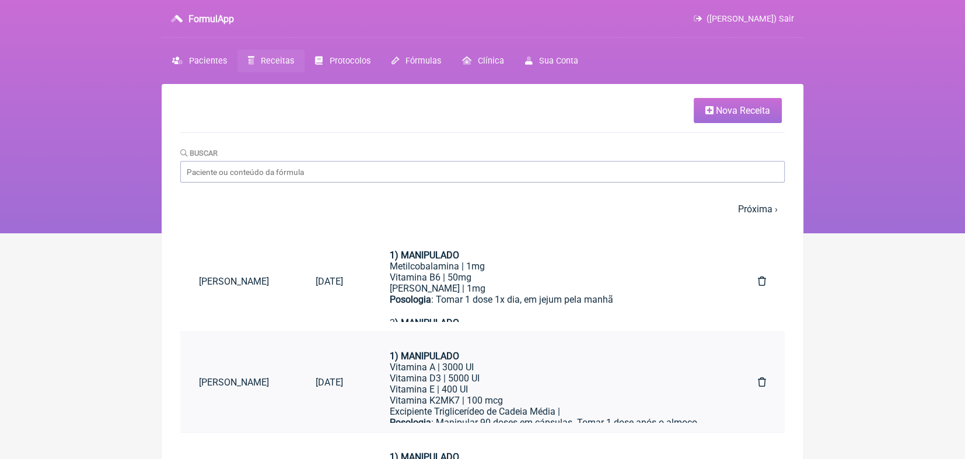
click at [761, 385] on icon at bounding box center [762, 382] width 8 height 9
